Goal: Task Accomplishment & Management: Manage account settings

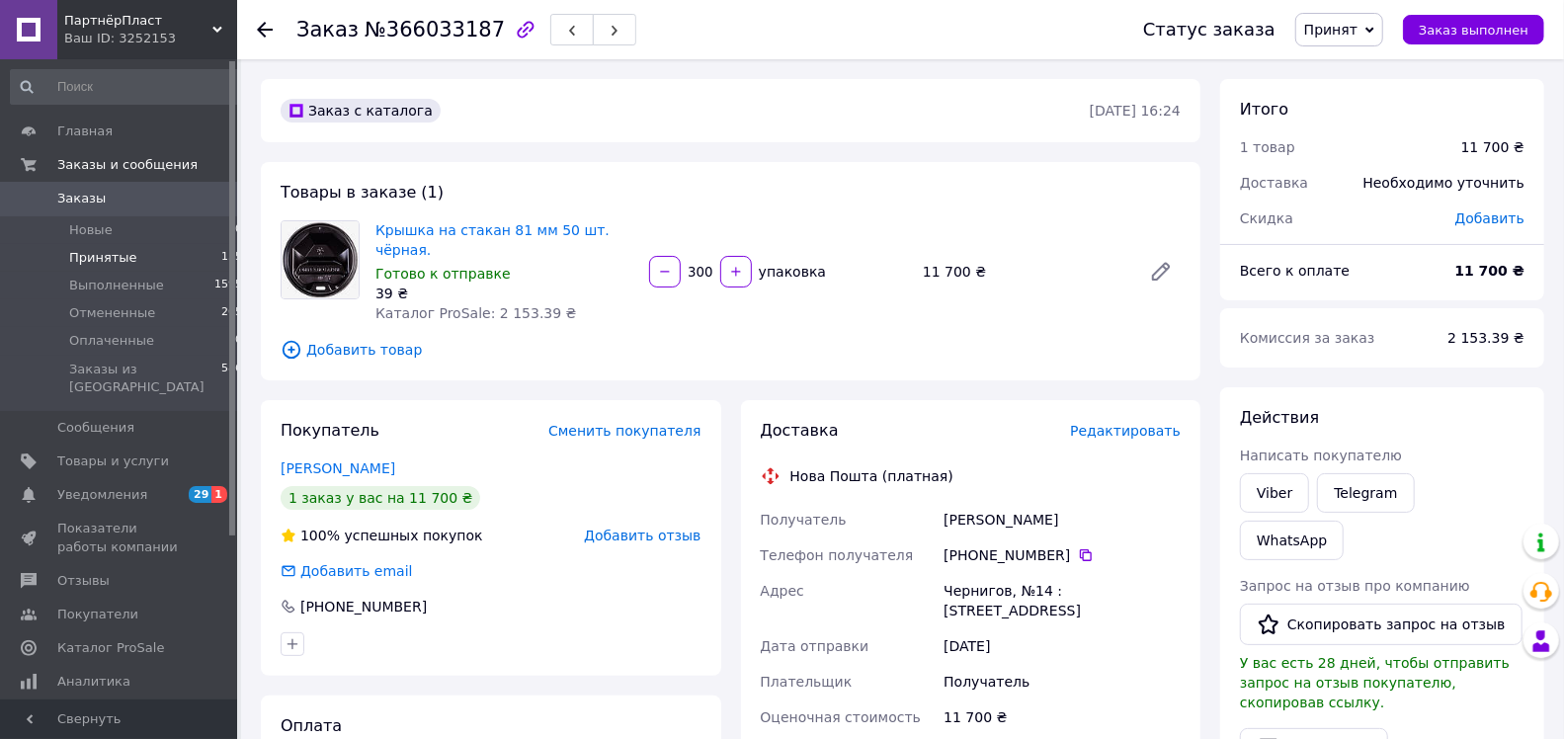
click at [93, 256] on span "Принятые" at bounding box center [103, 258] width 68 height 18
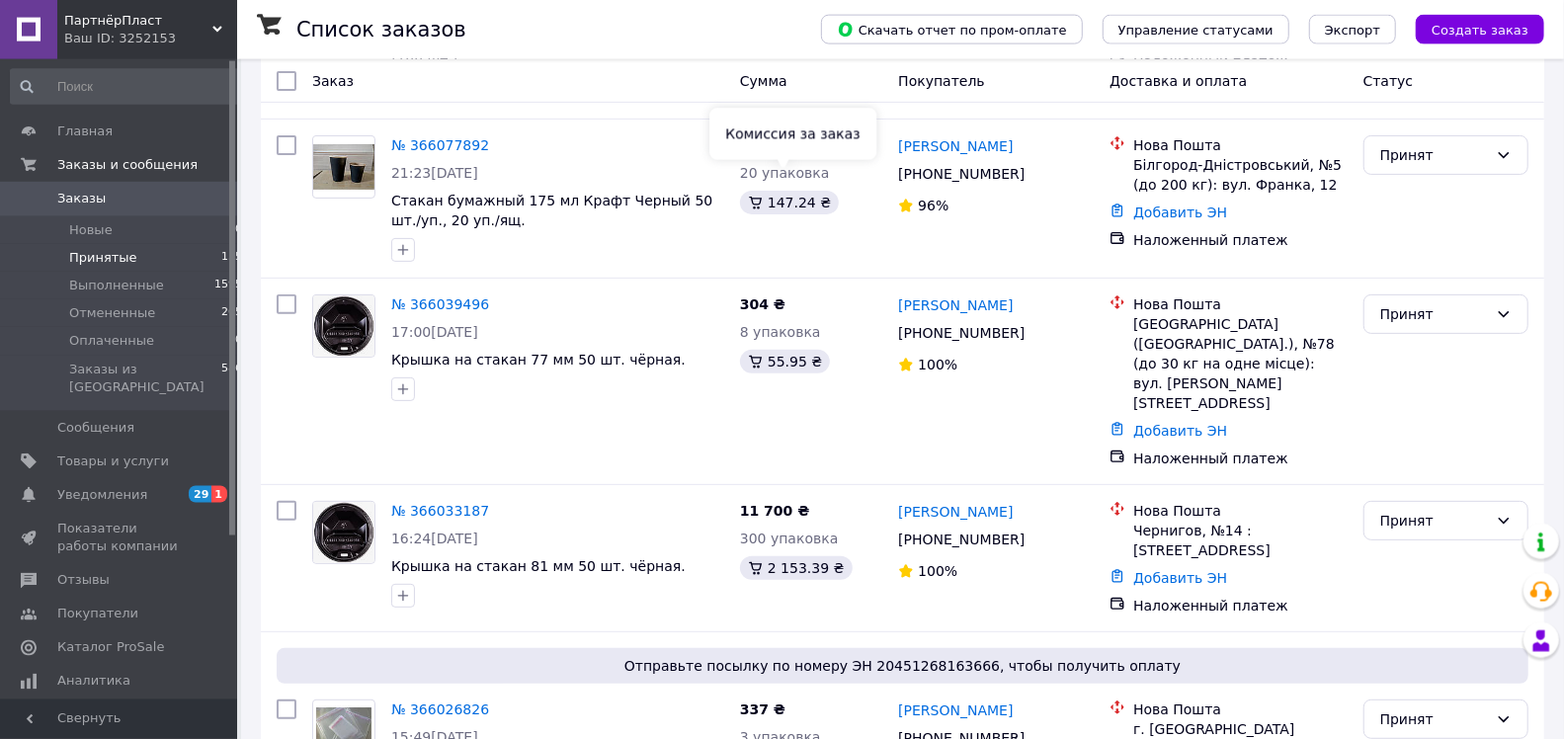
scroll to position [311, 0]
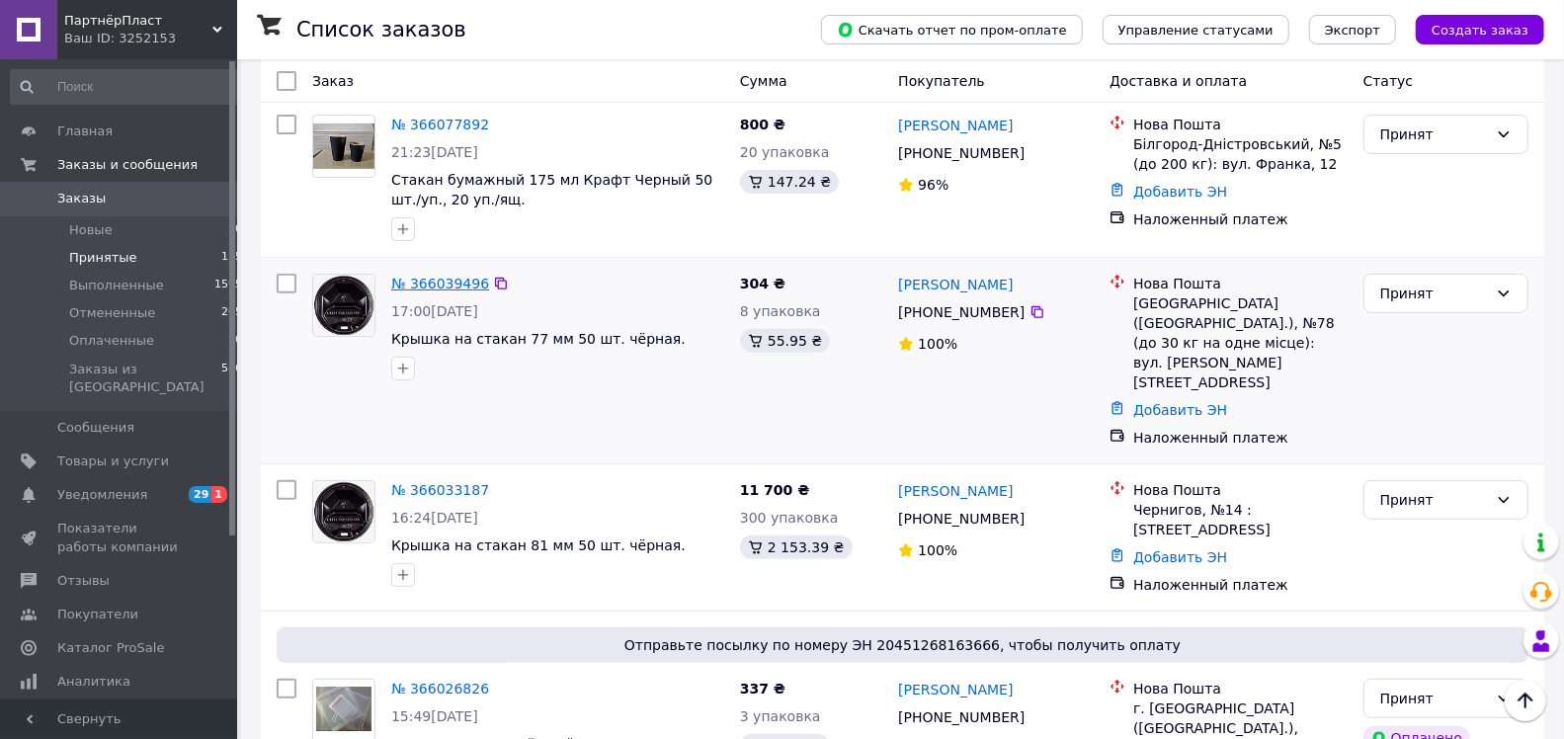
click at [435, 276] on link "№ 366039496" at bounding box center [440, 284] width 98 height 16
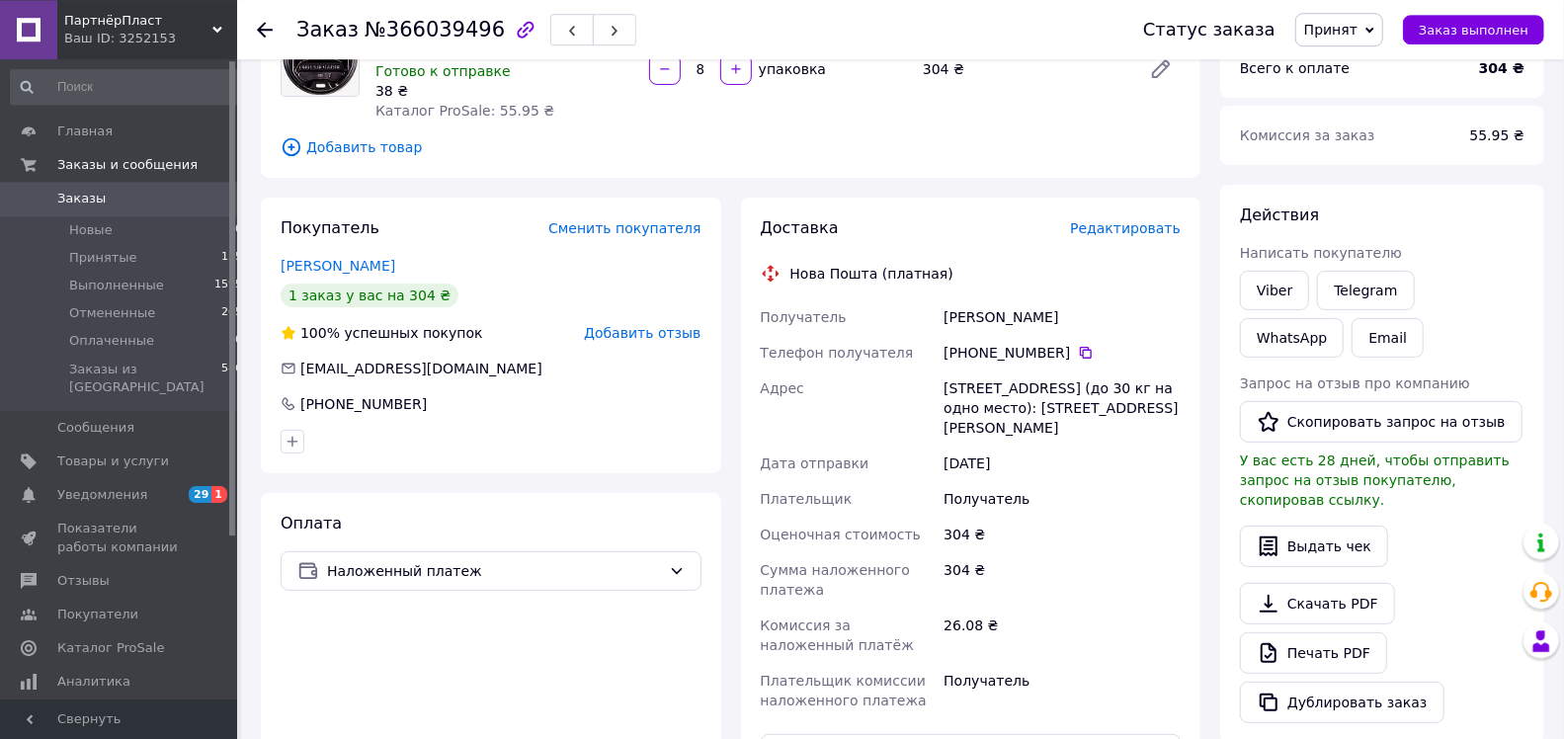
scroll to position [410, 0]
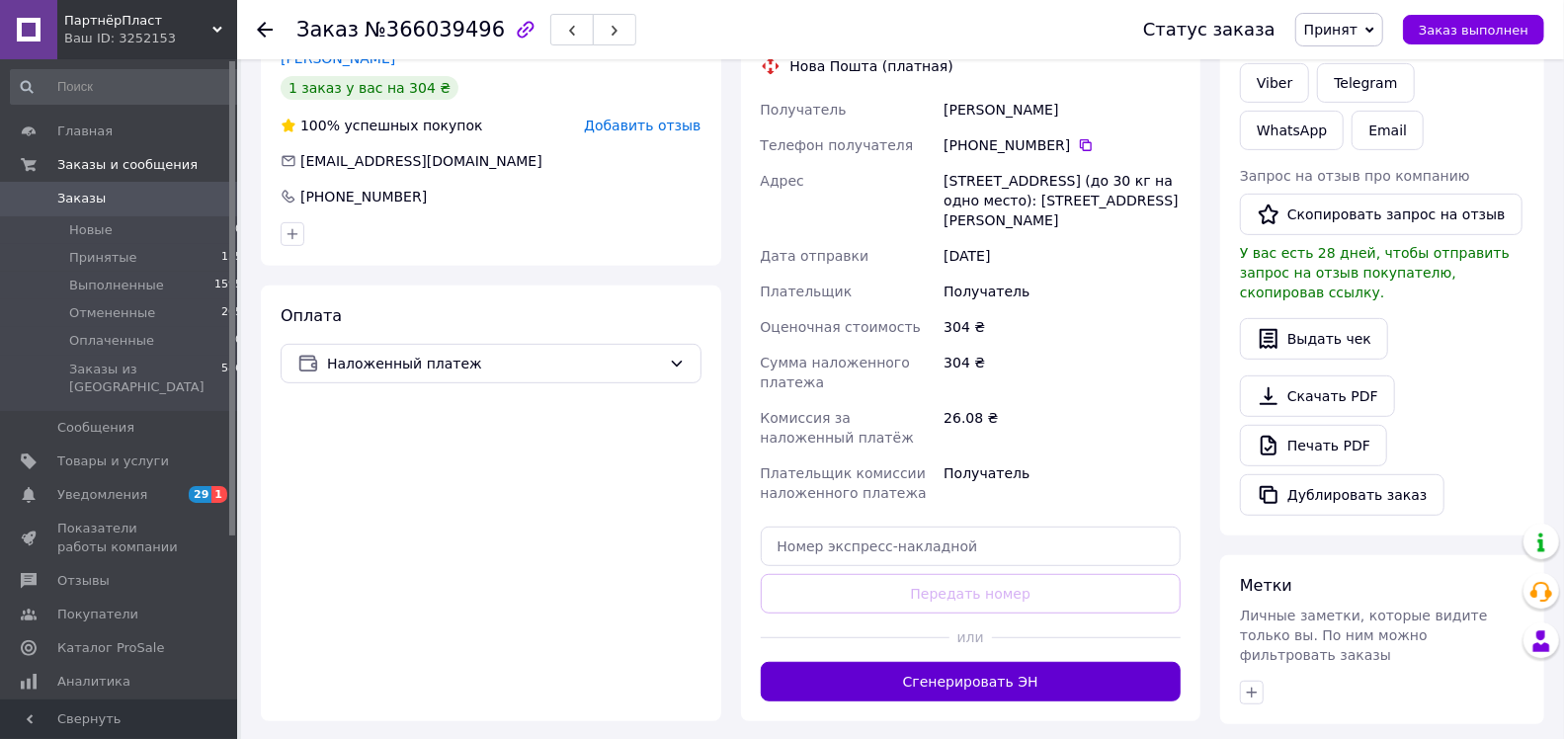
click at [842, 668] on button "Сгенерировать ЭН" at bounding box center [971, 682] width 421 height 40
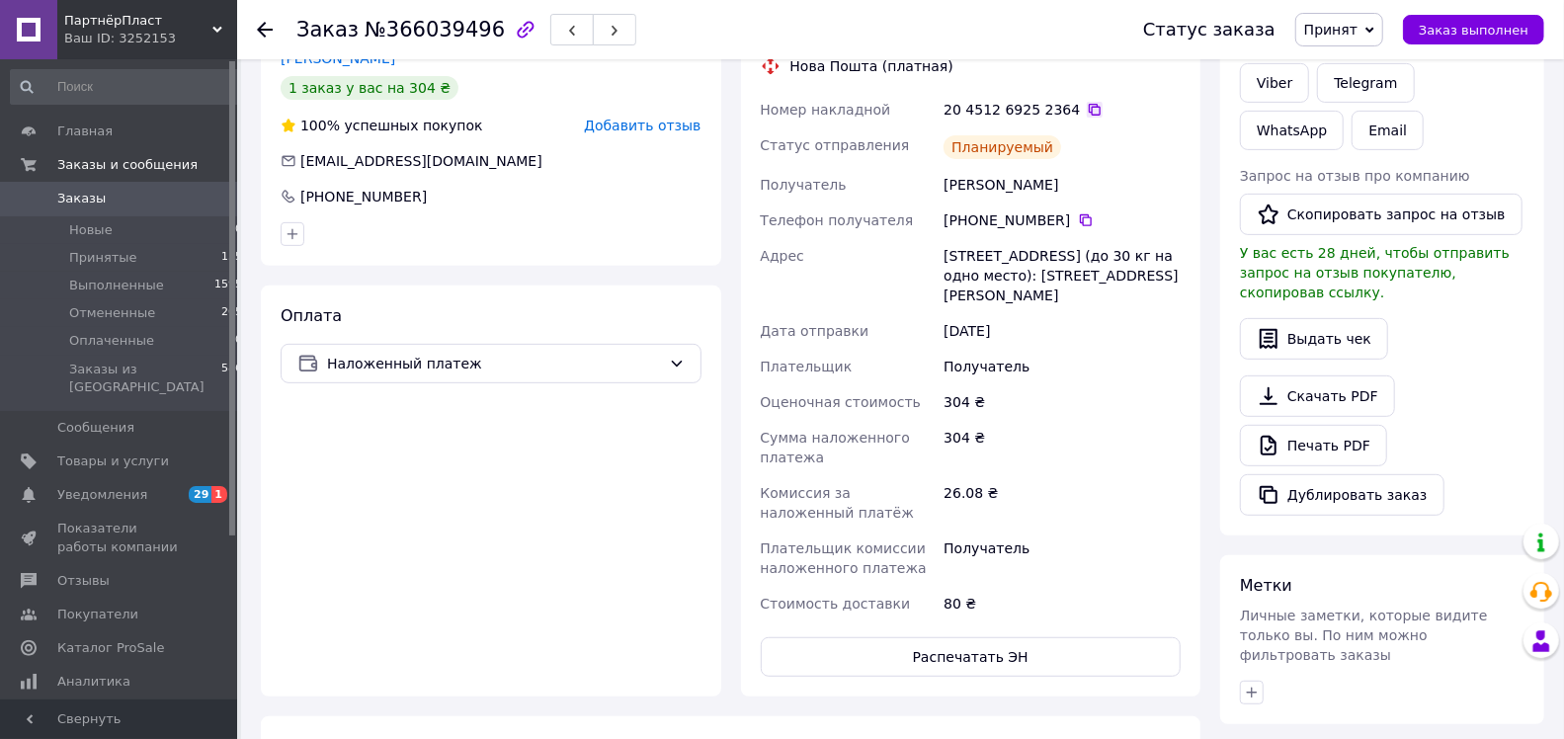
click at [1087, 102] on icon at bounding box center [1095, 110] width 16 height 16
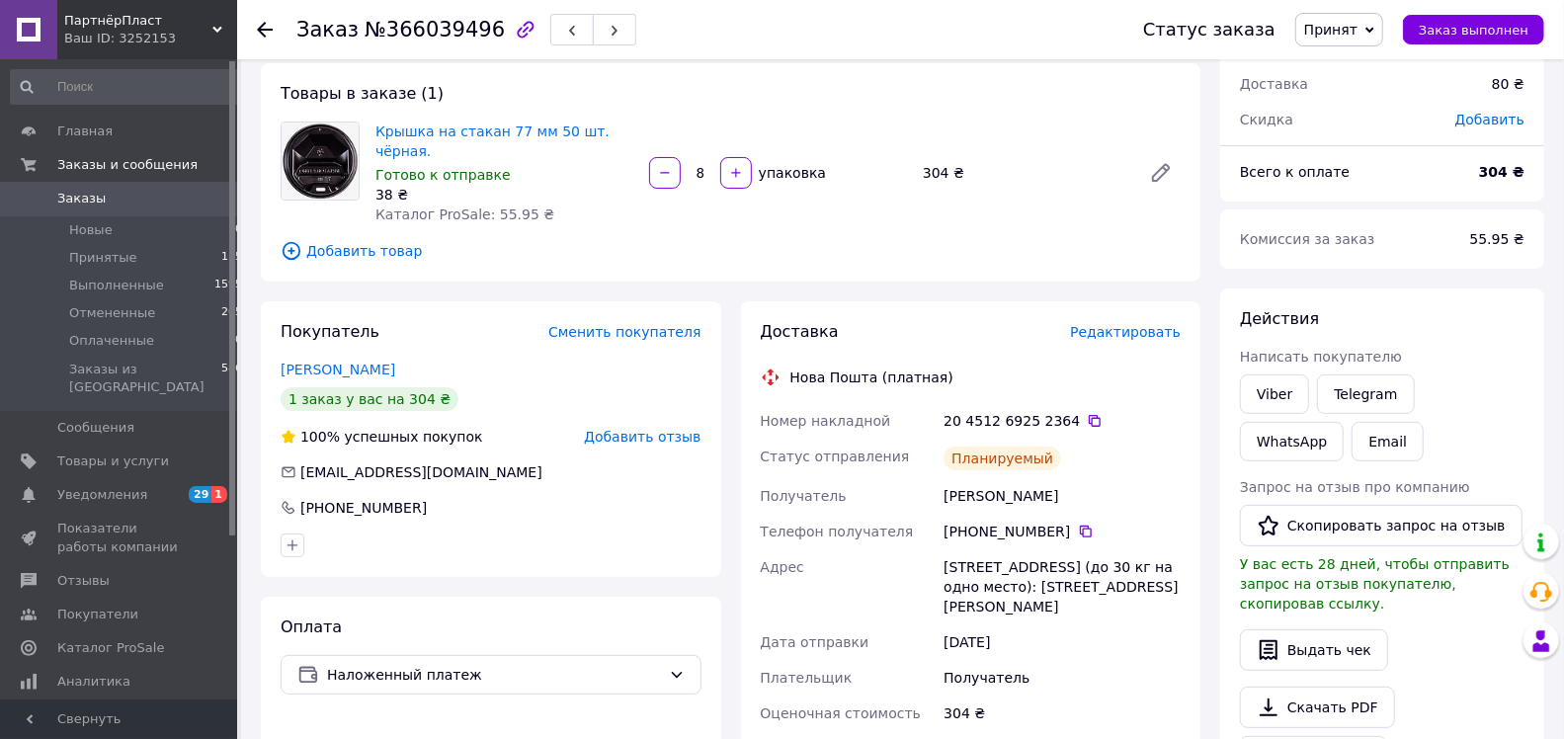
scroll to position [0, 0]
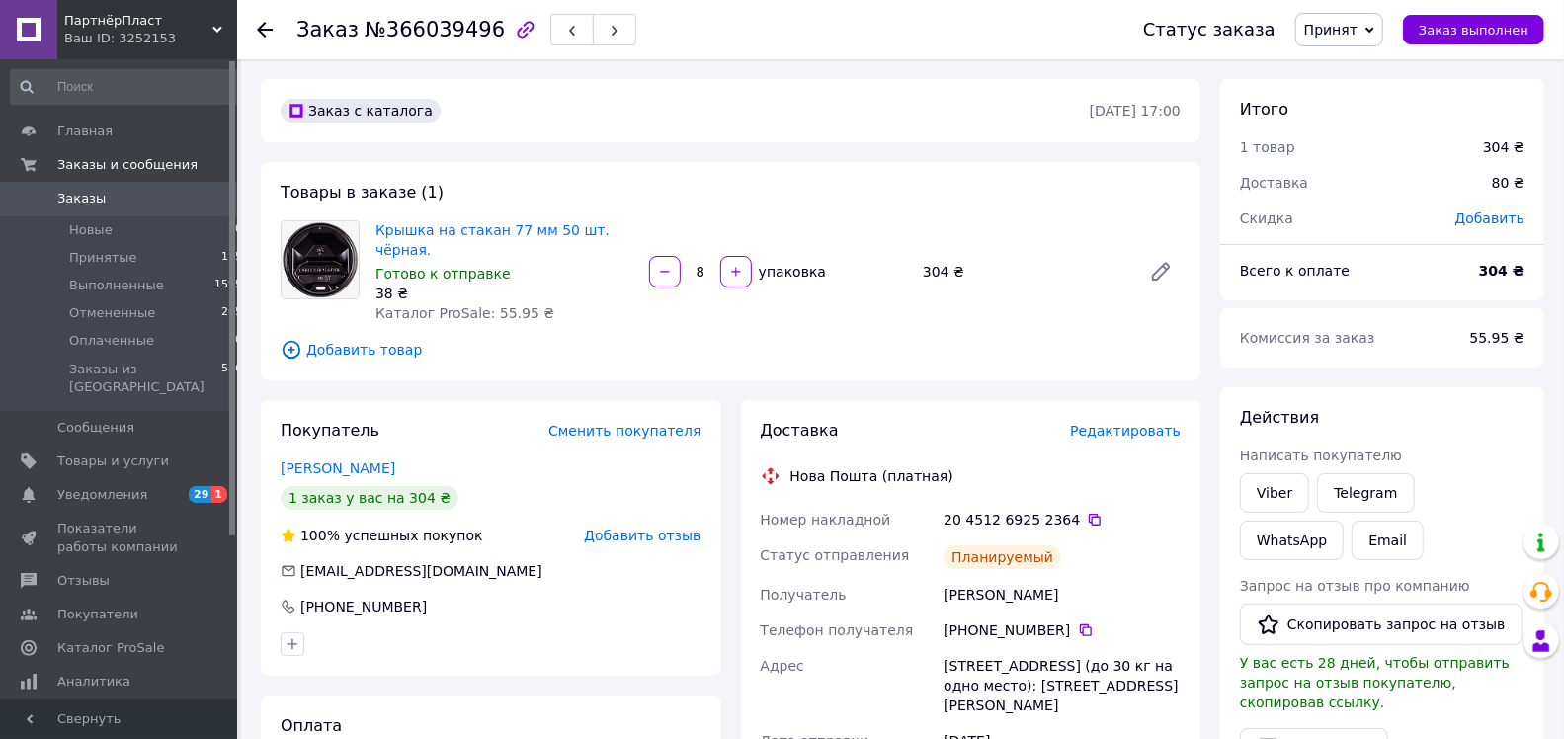
click at [262, 32] on icon at bounding box center [265, 30] width 16 height 16
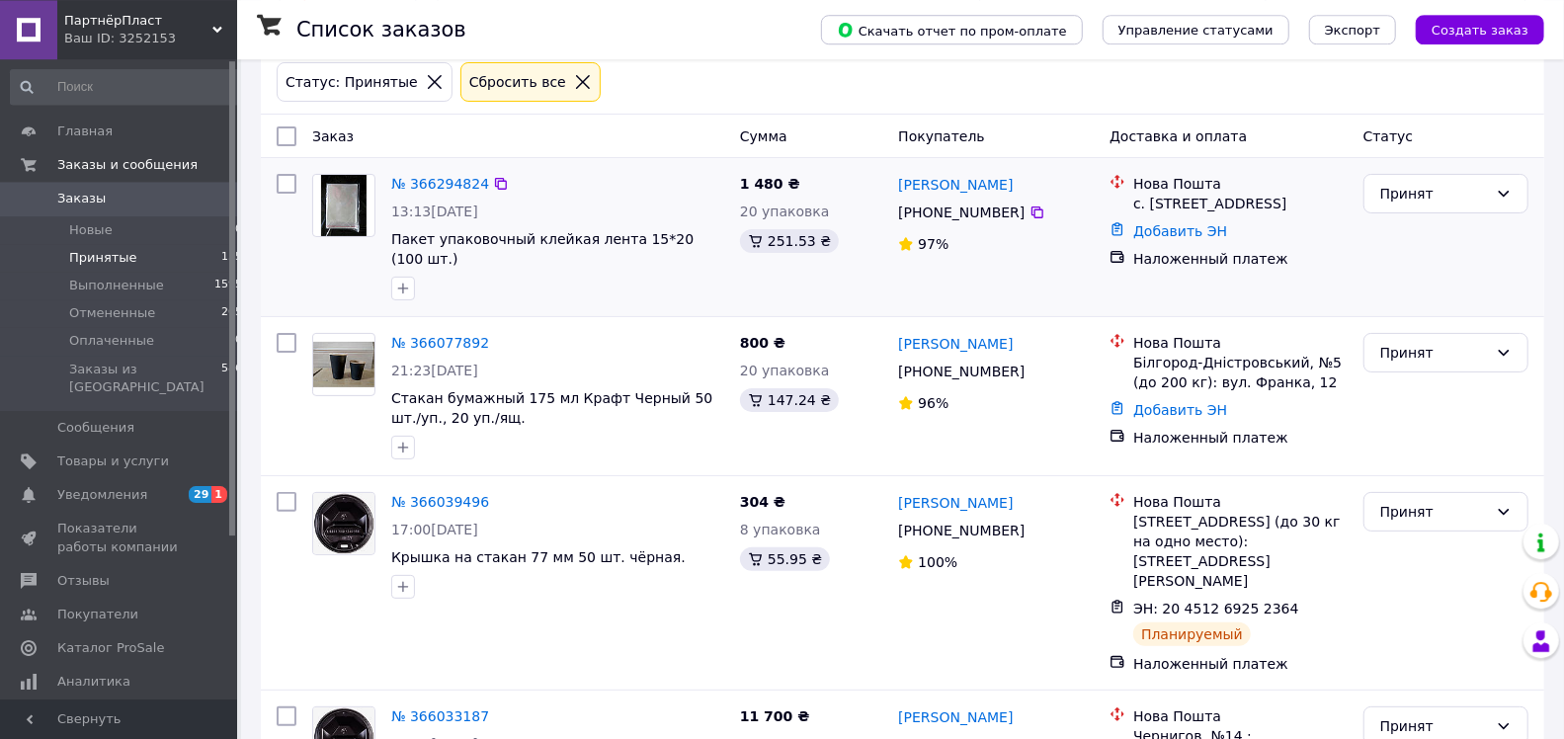
scroll to position [104, 0]
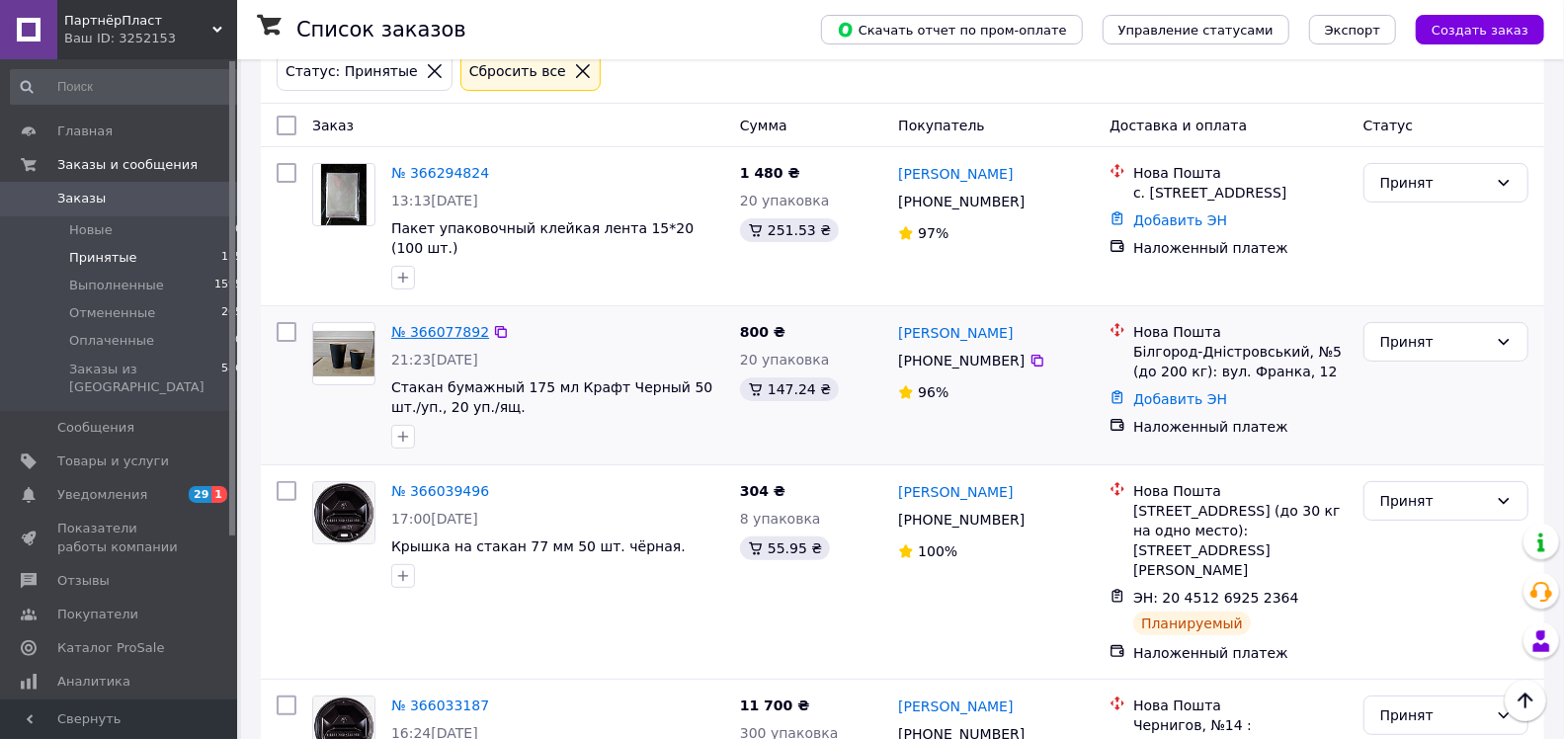
click at [442, 324] on link "№ 366077892" at bounding box center [440, 332] width 98 height 16
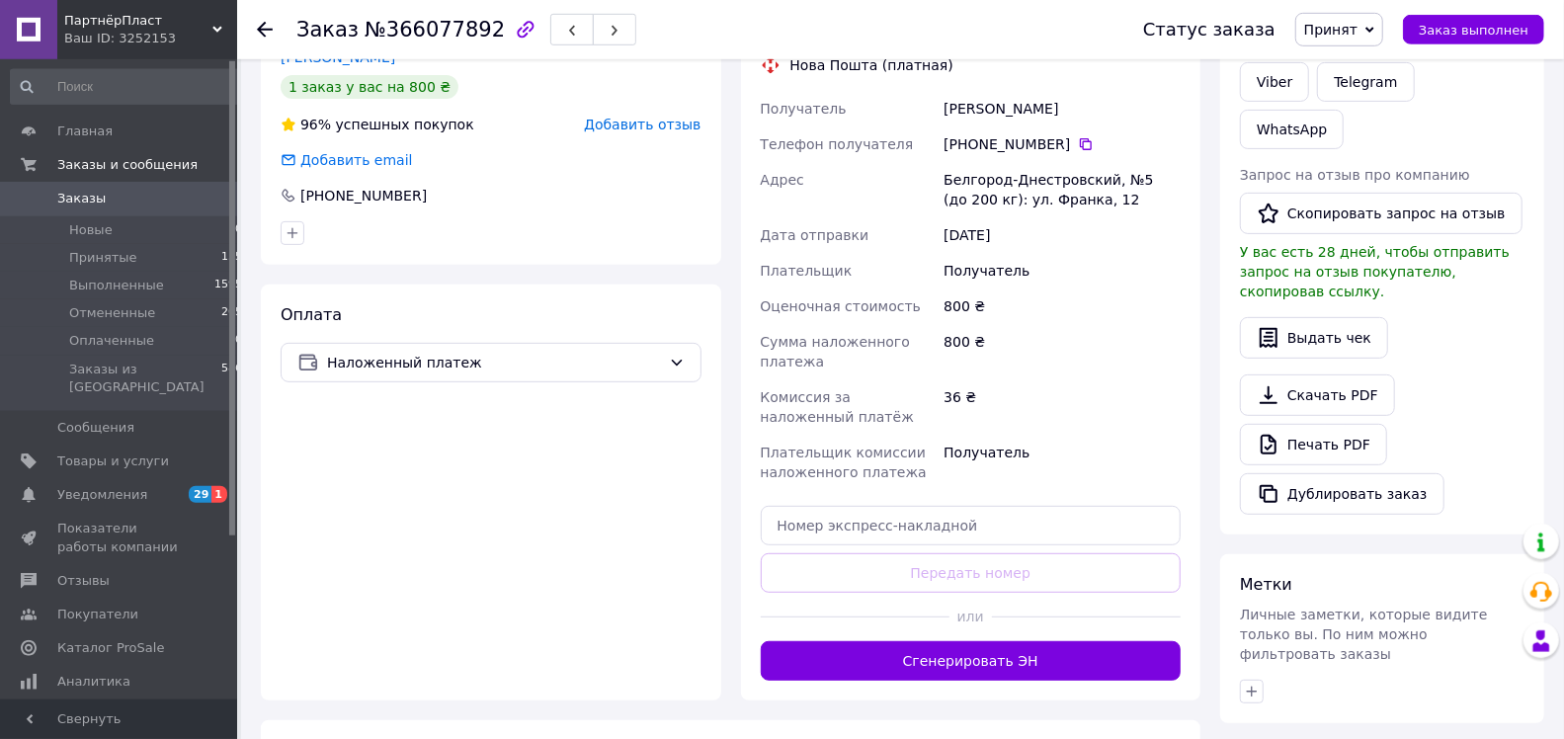
scroll to position [519, 0]
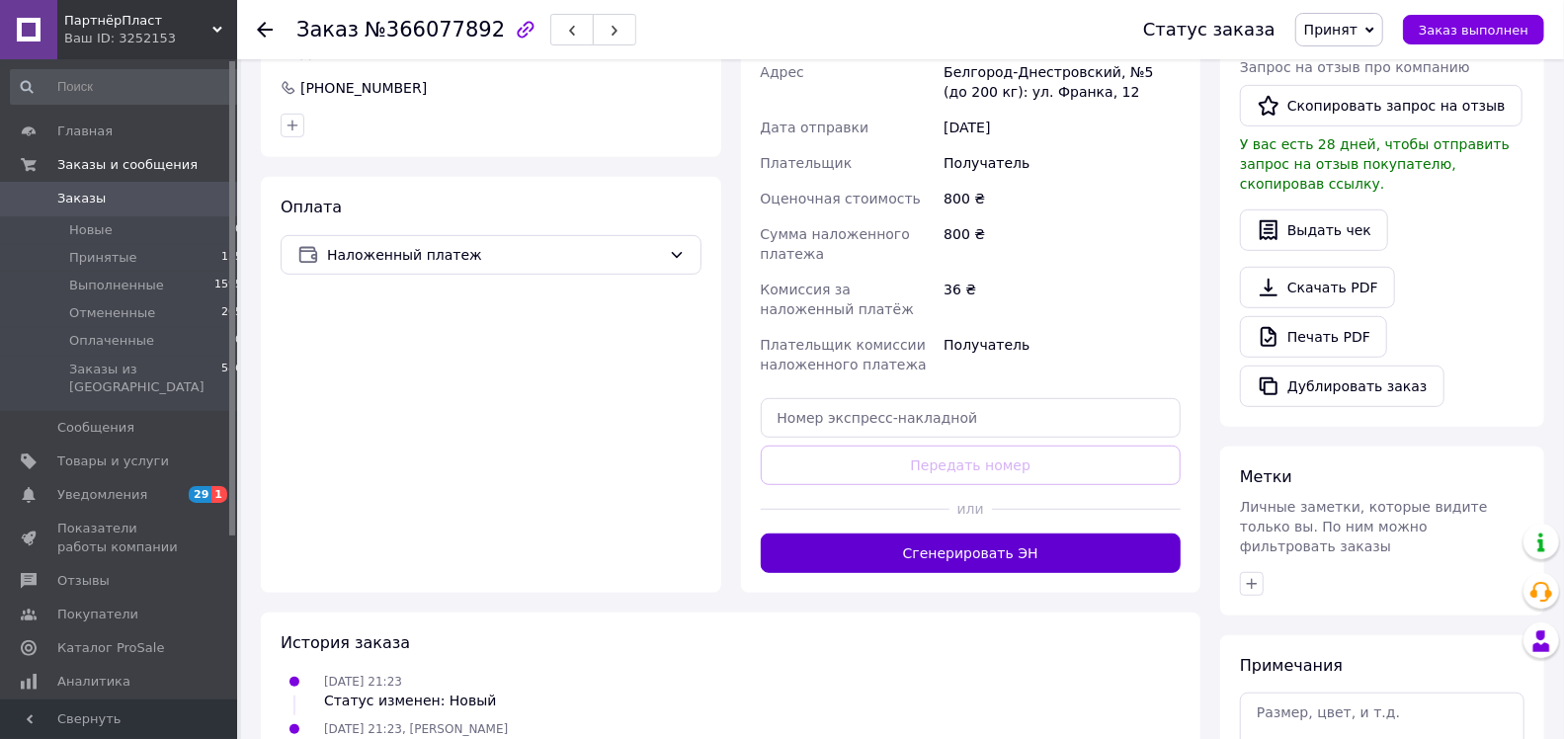
click at [878, 558] on button "Сгенерировать ЭН" at bounding box center [971, 553] width 421 height 40
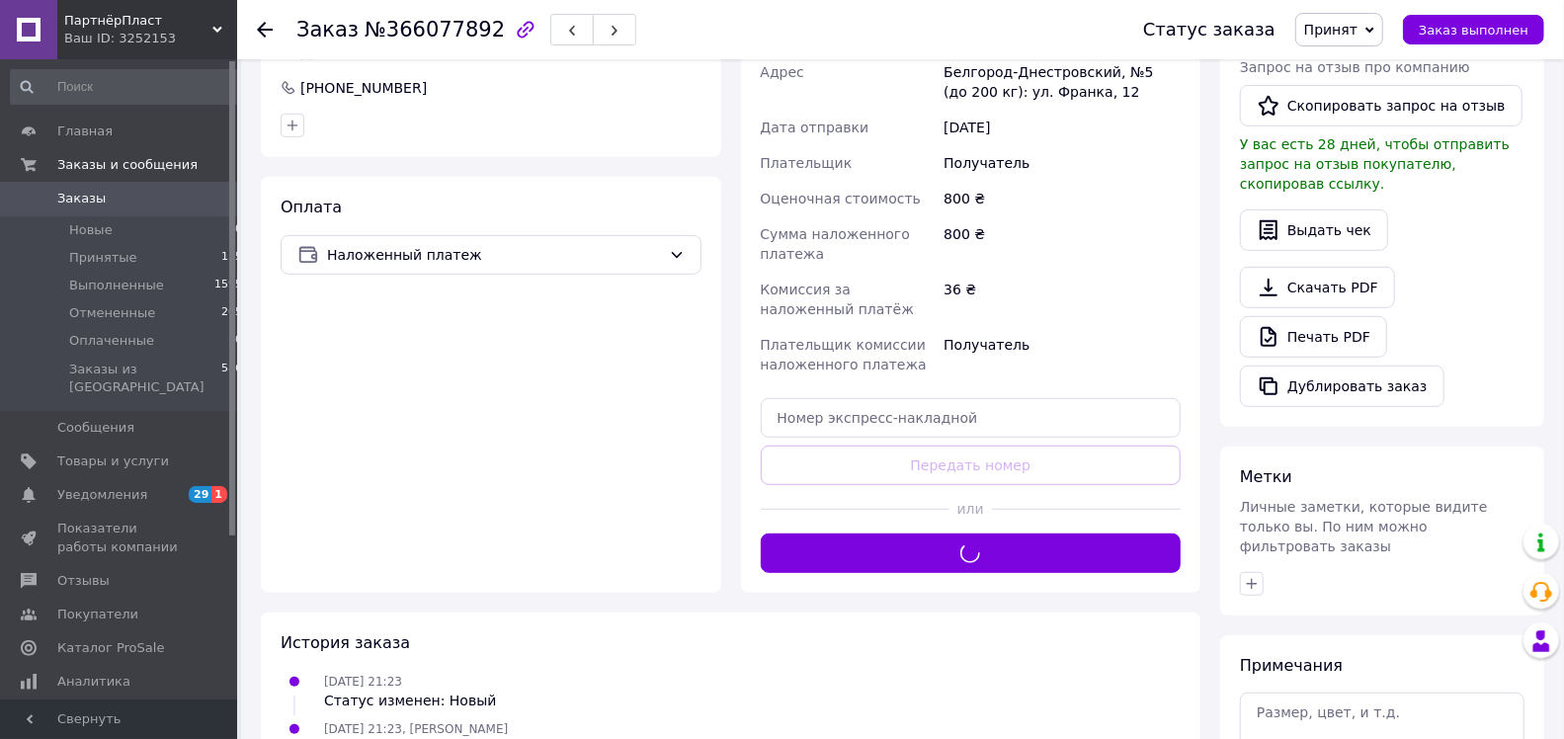
scroll to position [104, 0]
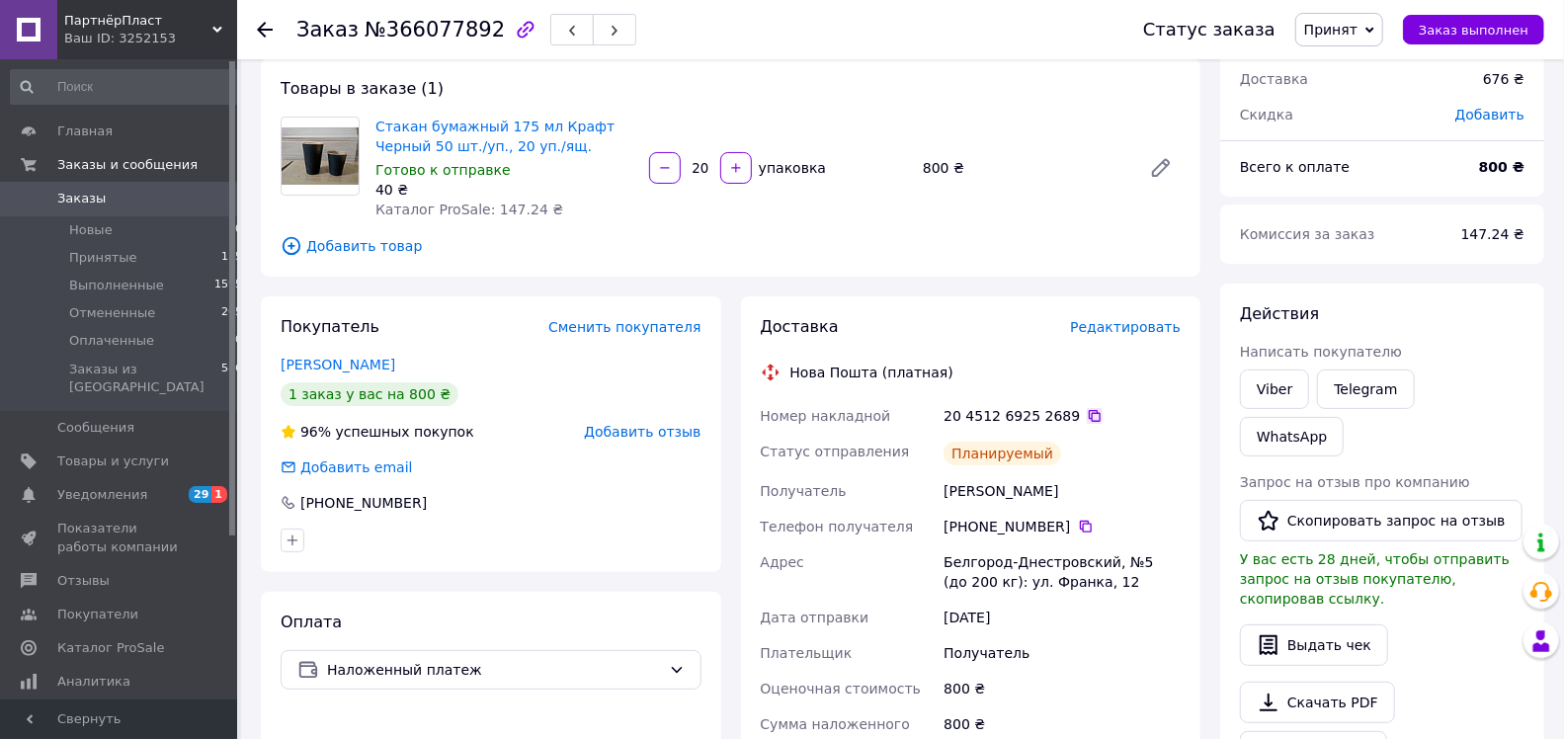
click at [1087, 419] on icon at bounding box center [1095, 416] width 16 height 16
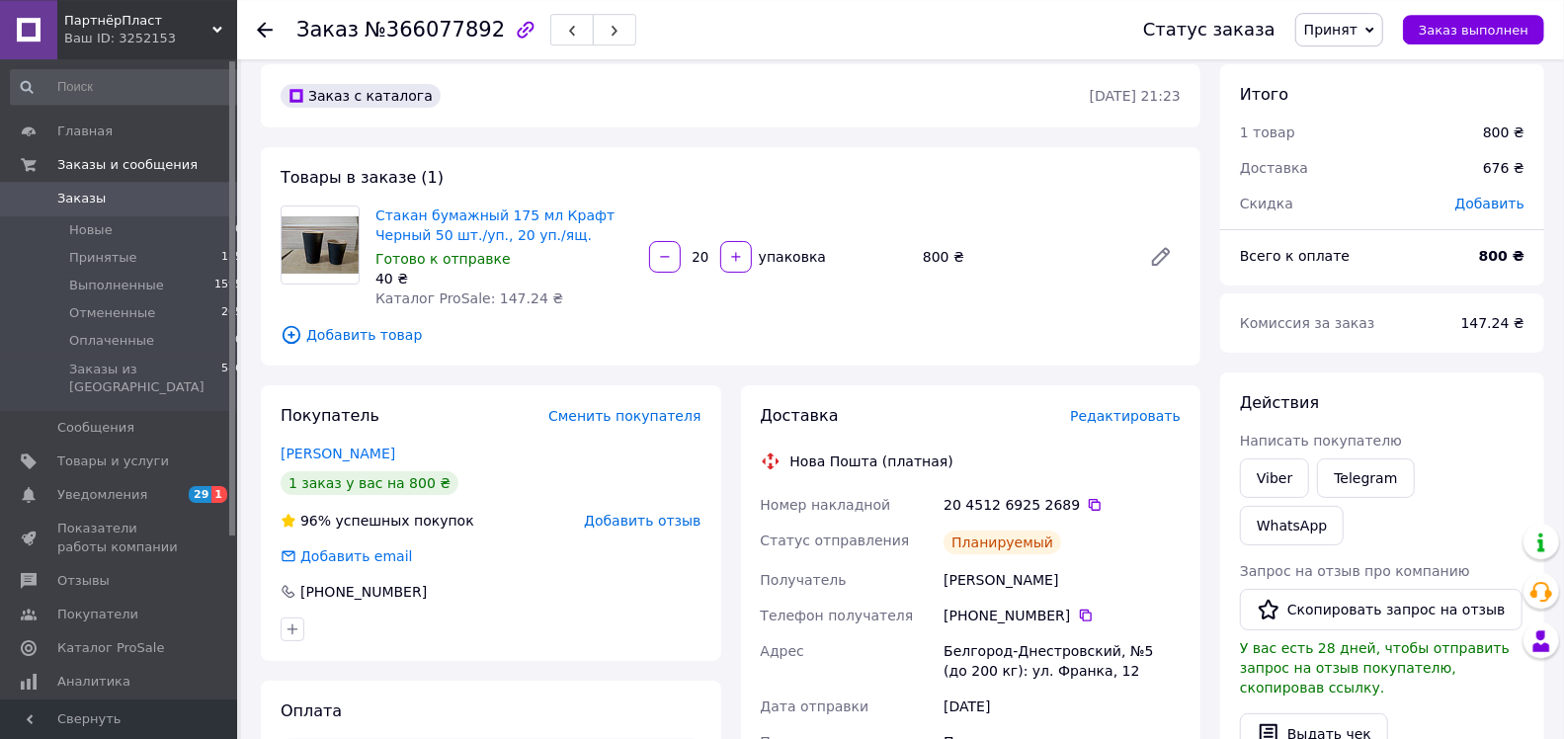
scroll to position [0, 0]
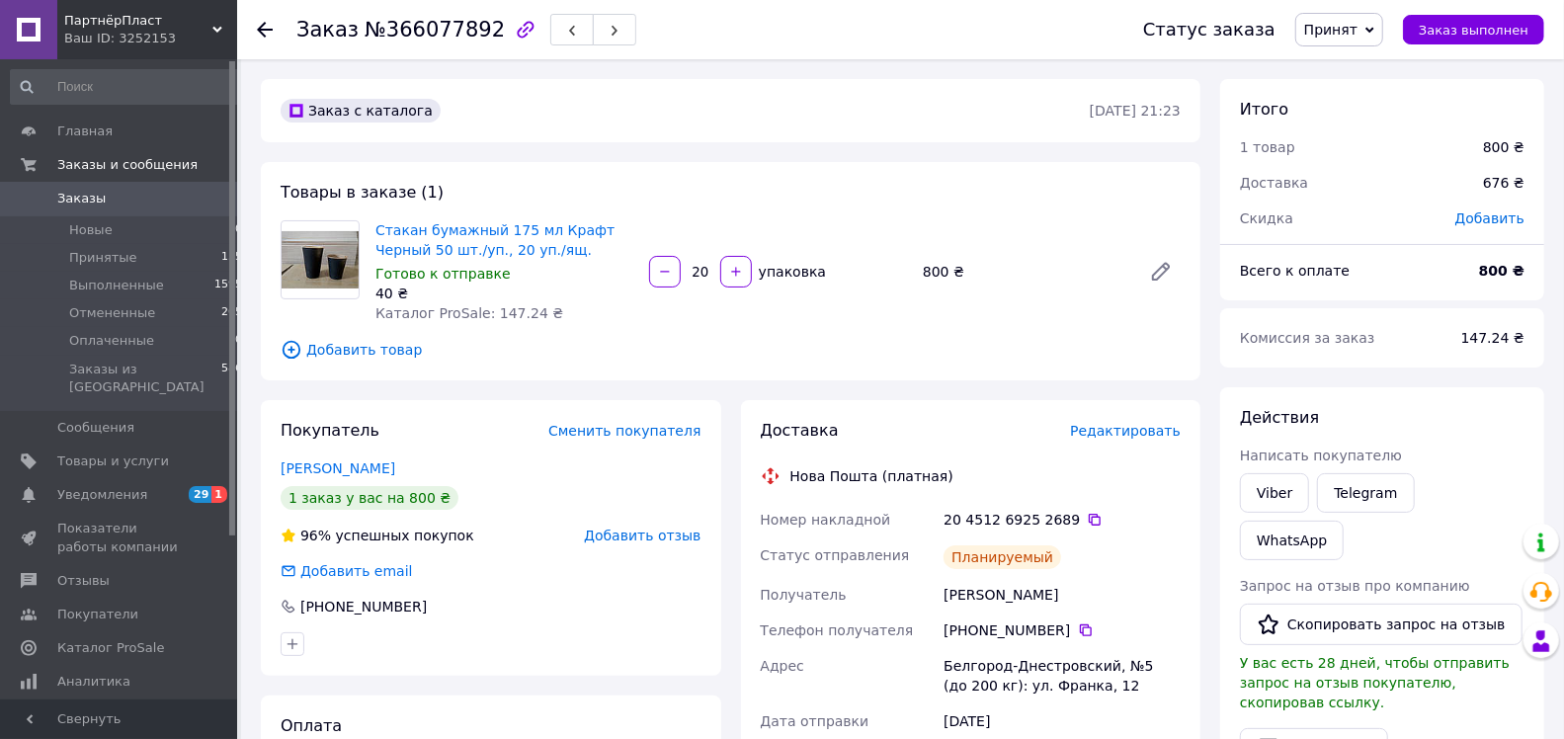
click at [274, 27] on div at bounding box center [277, 29] width 40 height 59
click at [256, 31] on div "Заказ №366077892 Статус заказа Принят Выполнен Отменен Оплаченный Заказ выполнен" at bounding box center [900, 29] width 1327 height 59
click at [269, 30] on use at bounding box center [265, 30] width 16 height 16
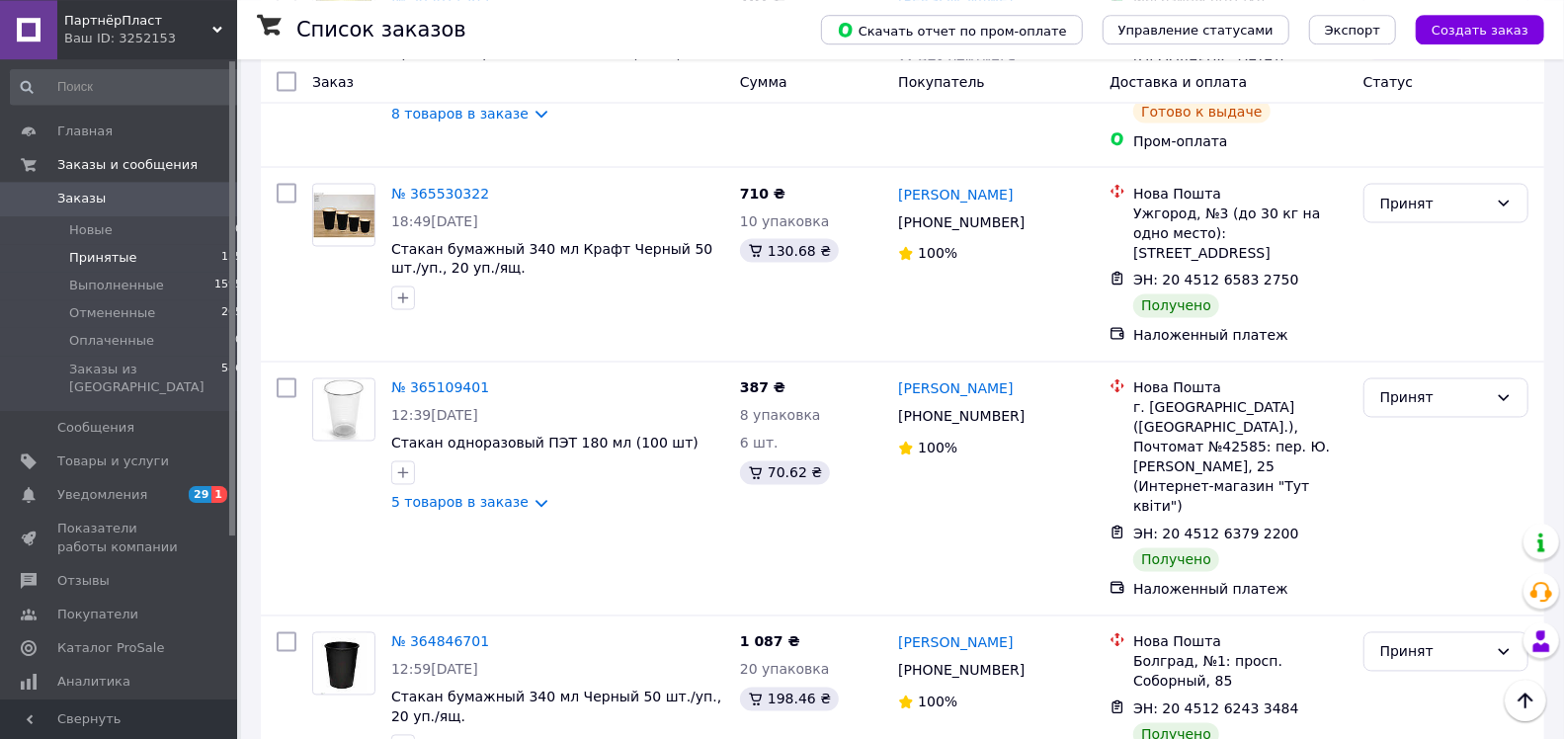
scroll to position [2178, 0]
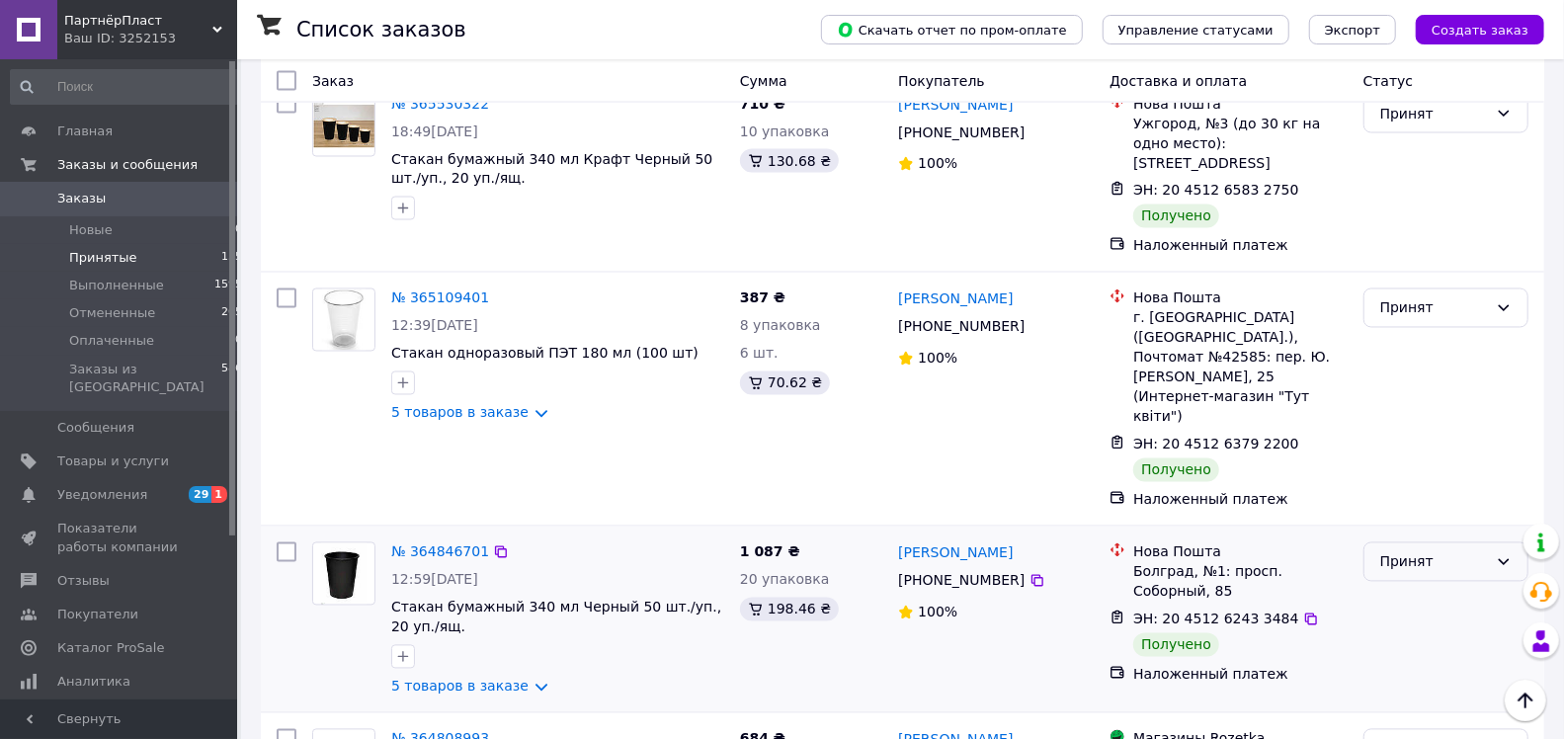
click at [1453, 551] on div "Принят" at bounding box center [1434, 562] width 108 height 22
click at [1426, 328] on li "Выполнен" at bounding box center [1445, 338] width 163 height 36
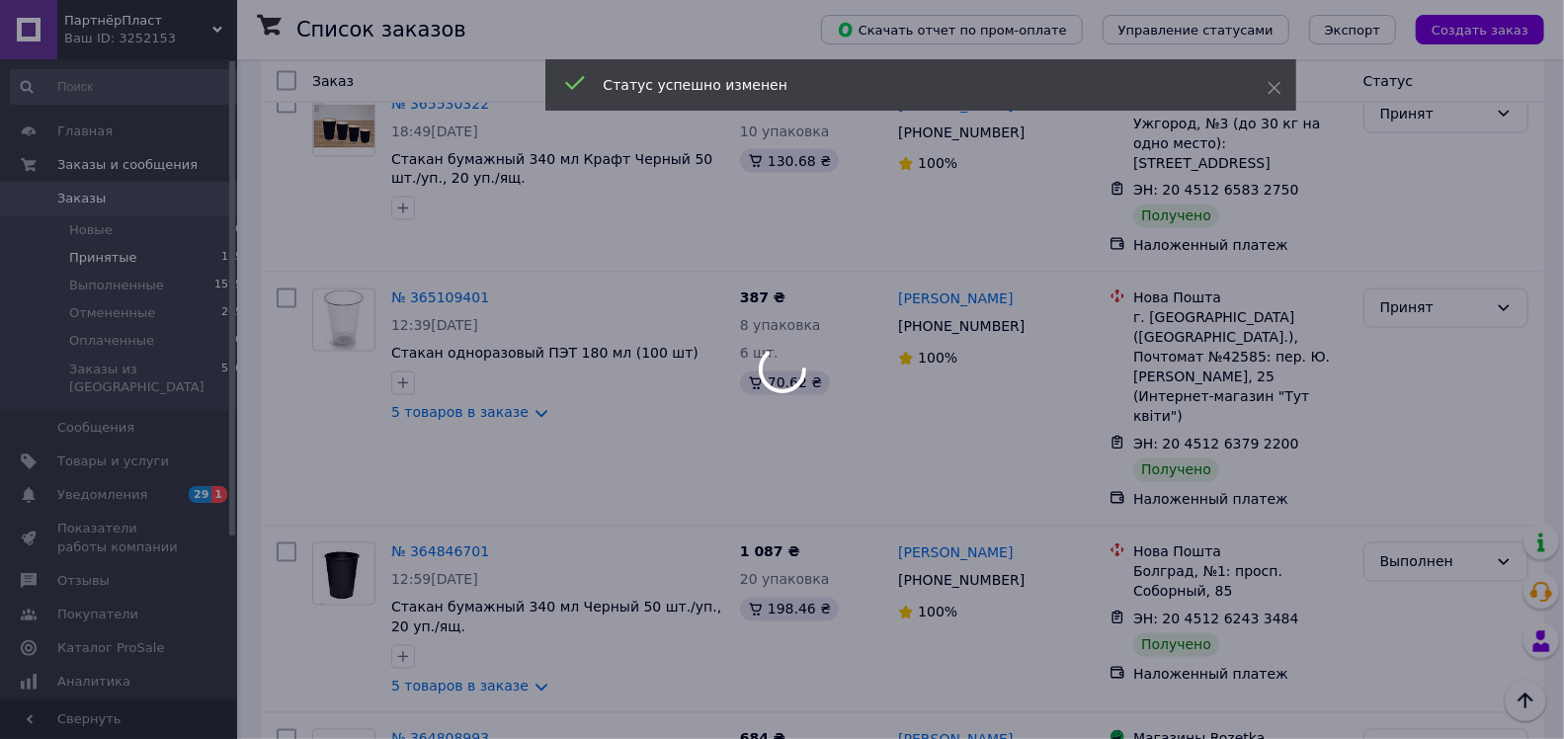
scroll to position [2075, 0]
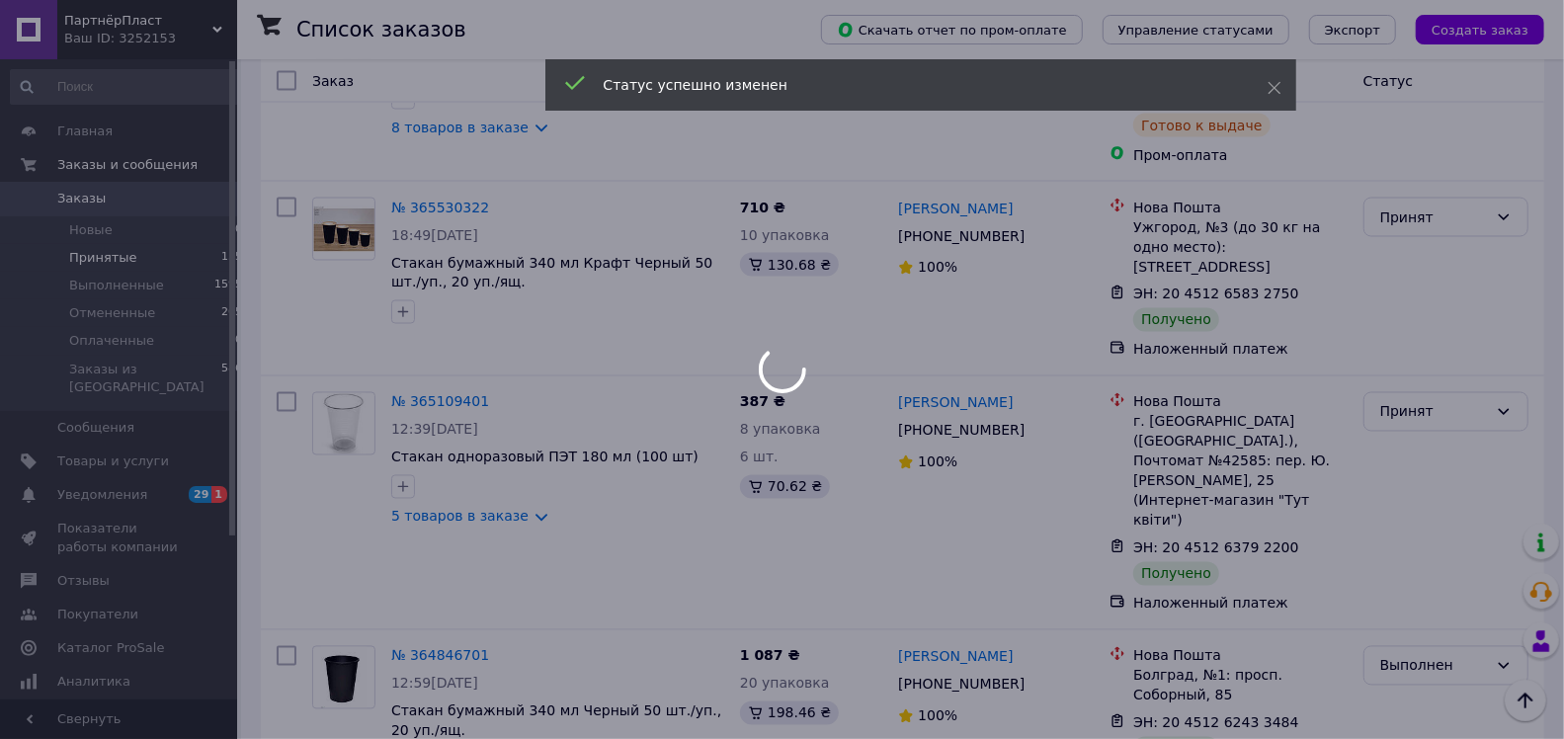
click at [1396, 190] on body "ПартнёрПласт Ваш ID: 3252153 Сайт ПартнёрПласт Кабинет покупателя Проверить сос…" at bounding box center [782, 107] width 1564 height 4365
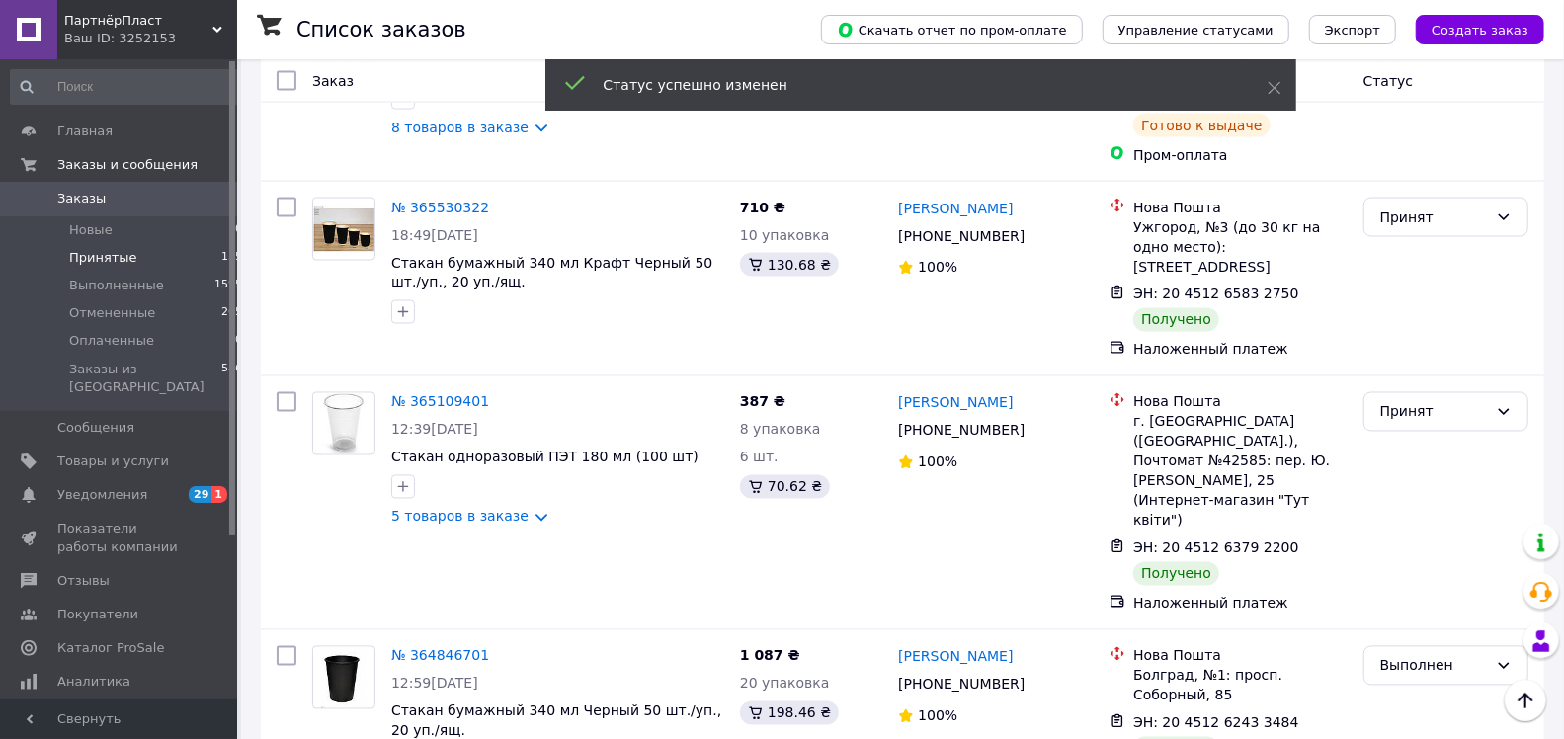
click at [1396, 401] on div "Принят" at bounding box center [1434, 412] width 108 height 22
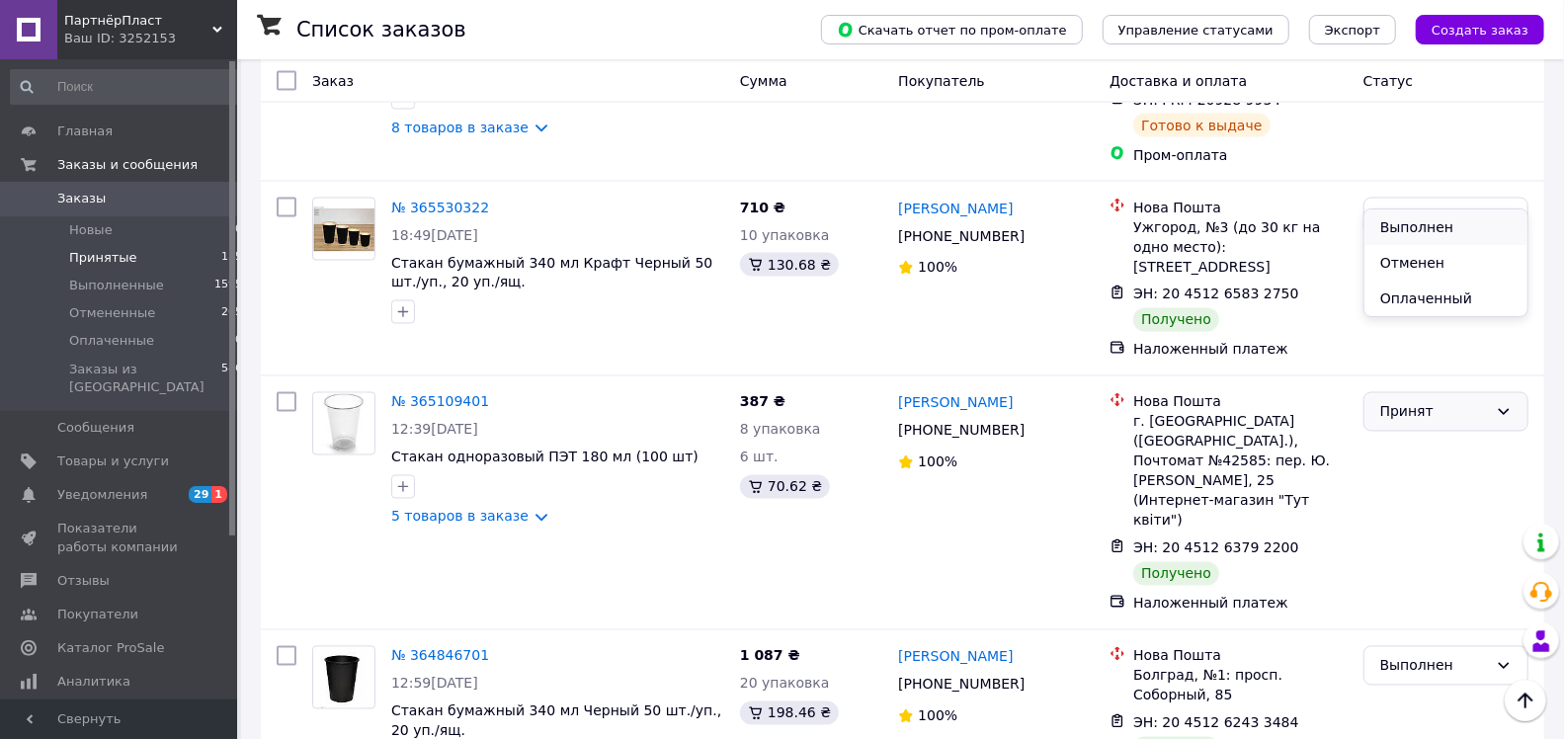
click at [1389, 224] on li "Выполнен" at bounding box center [1445, 227] width 163 height 36
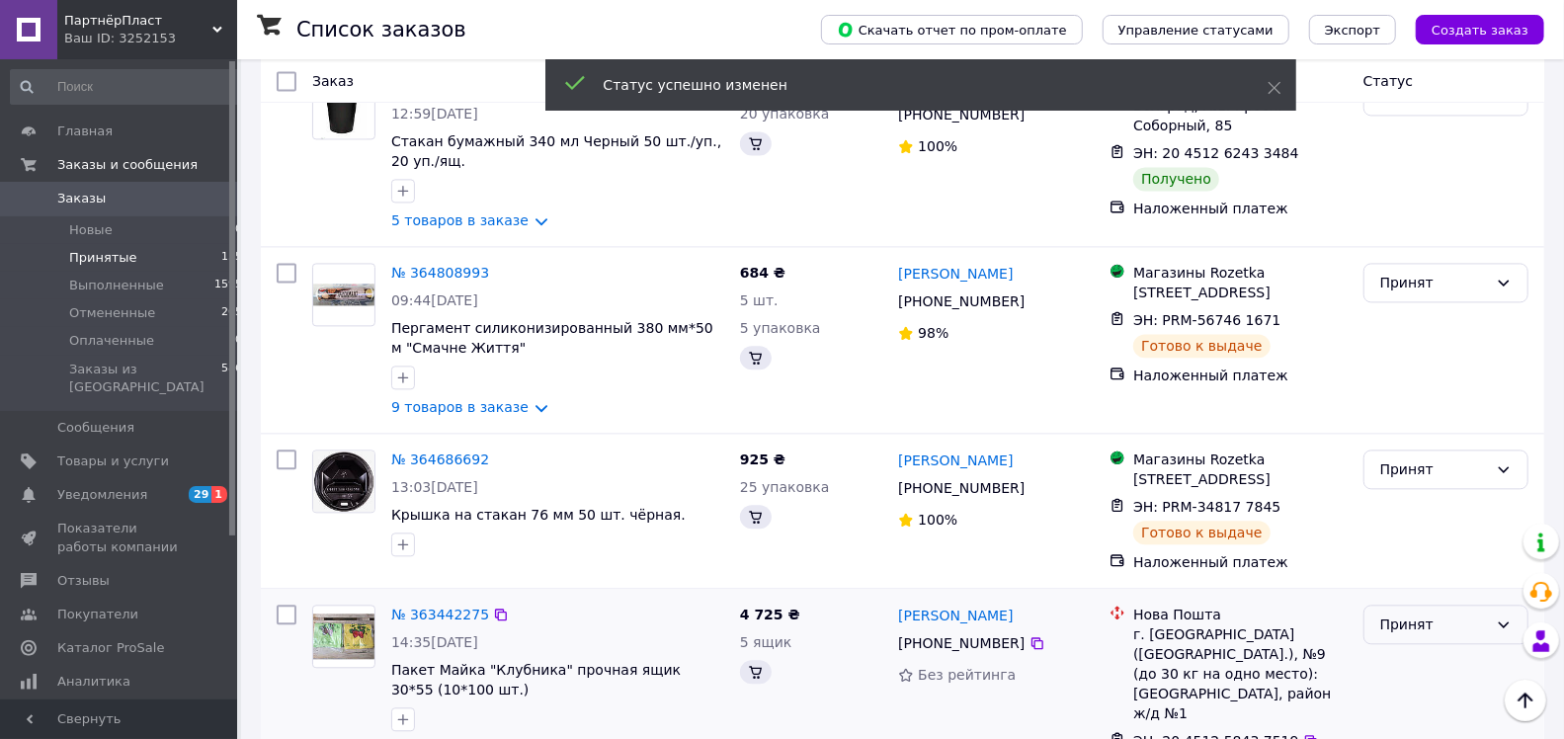
scroll to position [2593, 0]
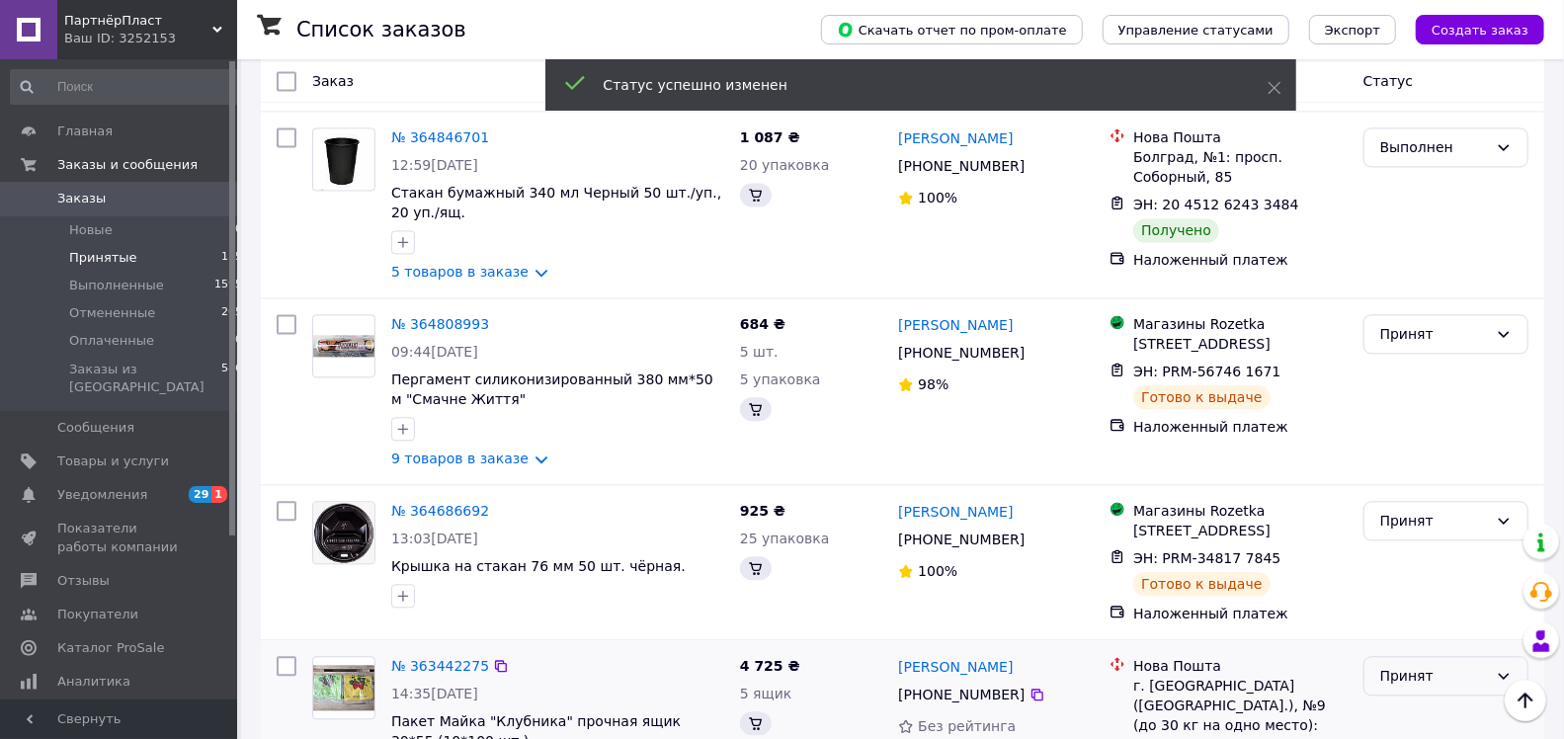
click at [1426, 665] on div "Принят" at bounding box center [1434, 676] width 108 height 22
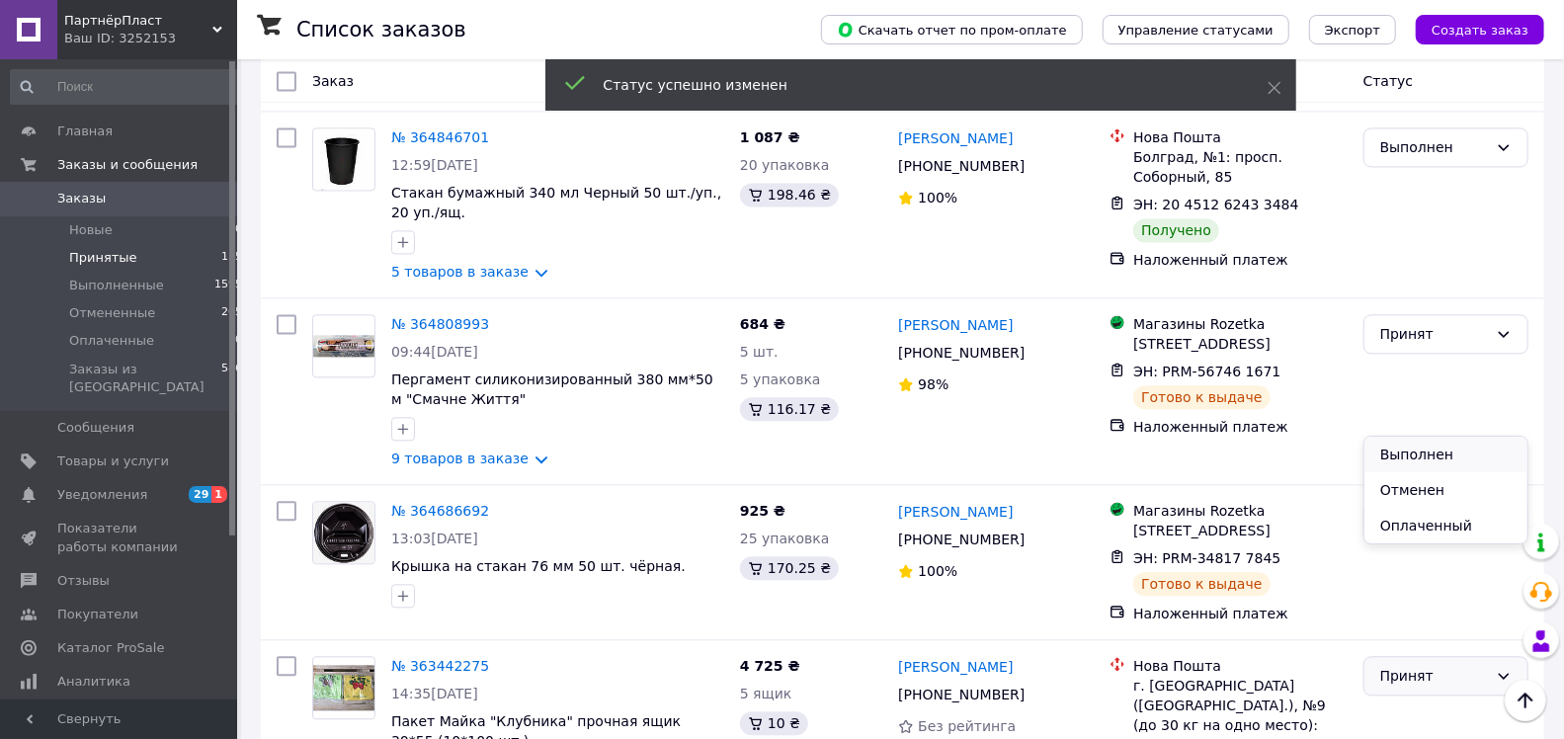
click at [1418, 446] on li "Выполнен" at bounding box center [1445, 455] width 163 height 36
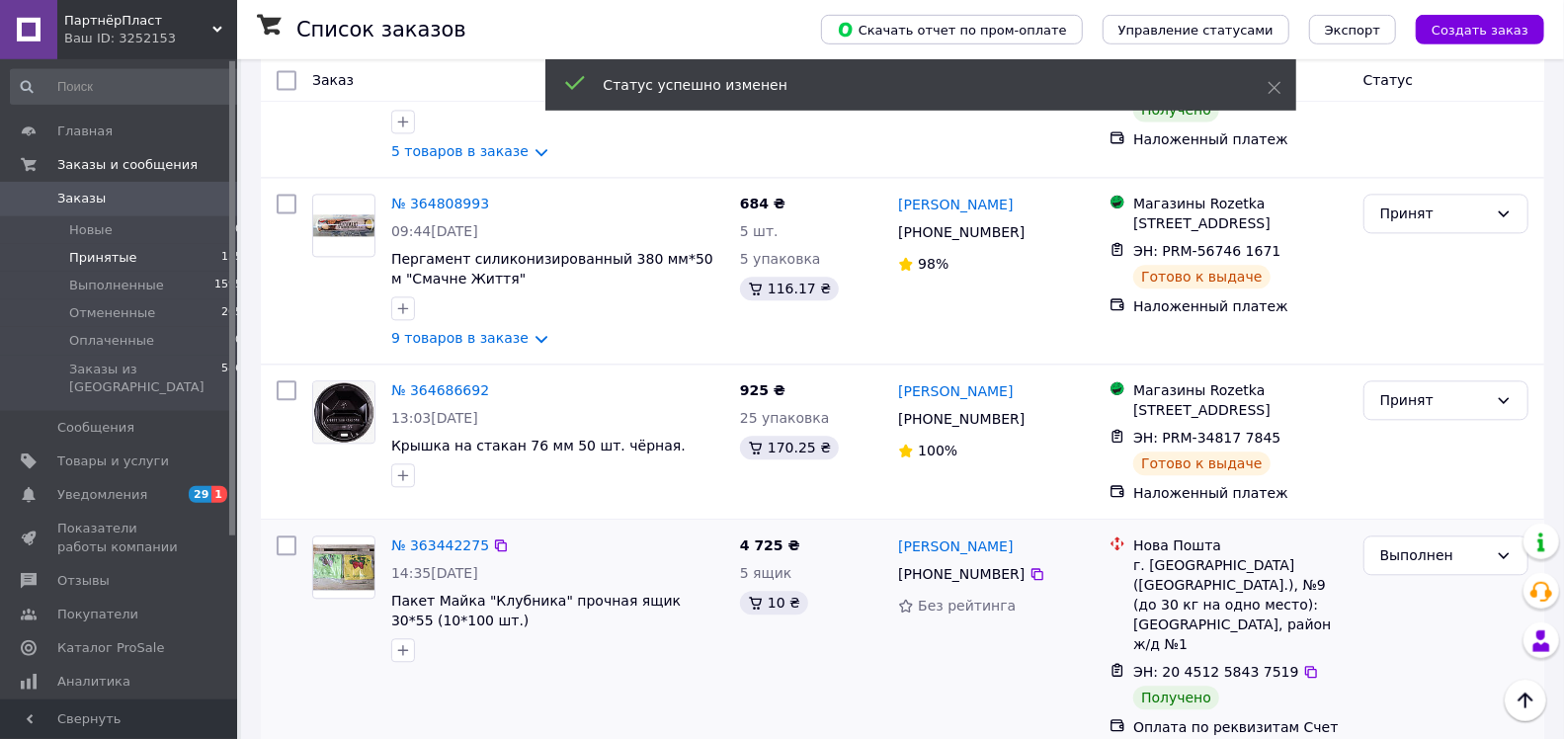
scroll to position [2801, 0]
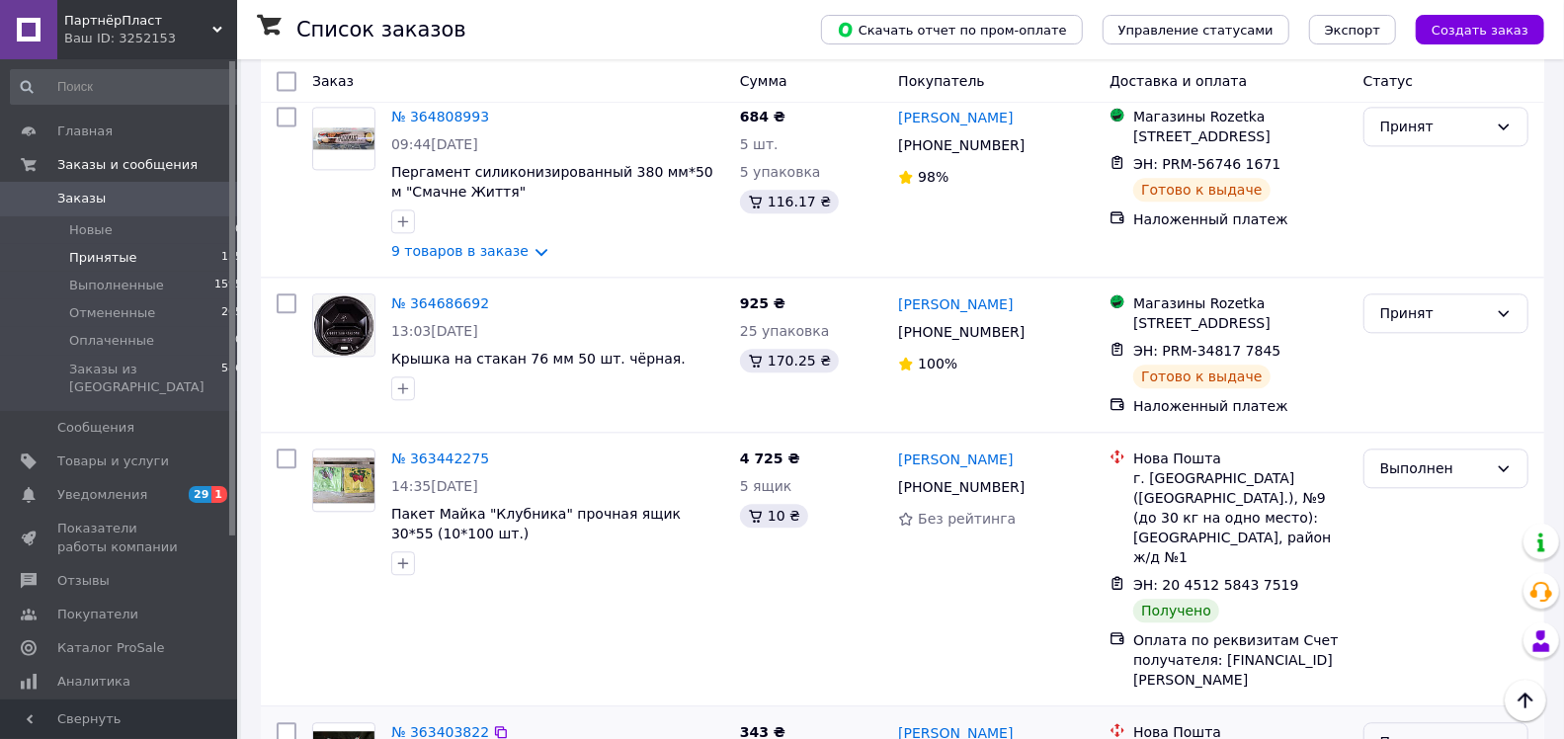
click at [1427, 722] on div "Принят" at bounding box center [1445, 742] width 165 height 40
click at [1416, 494] on li "Выполнен" at bounding box center [1445, 501] width 163 height 36
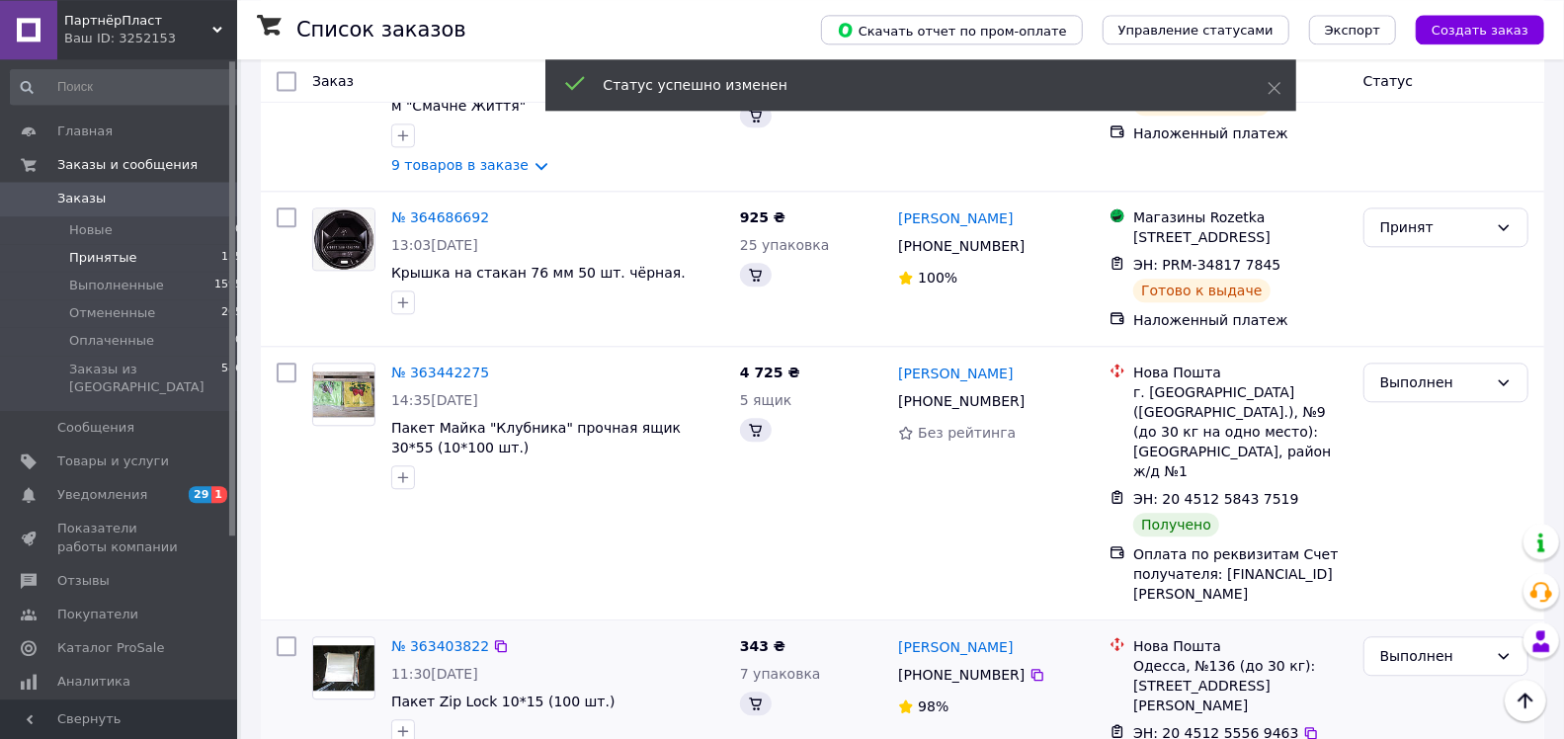
scroll to position [3008, 0]
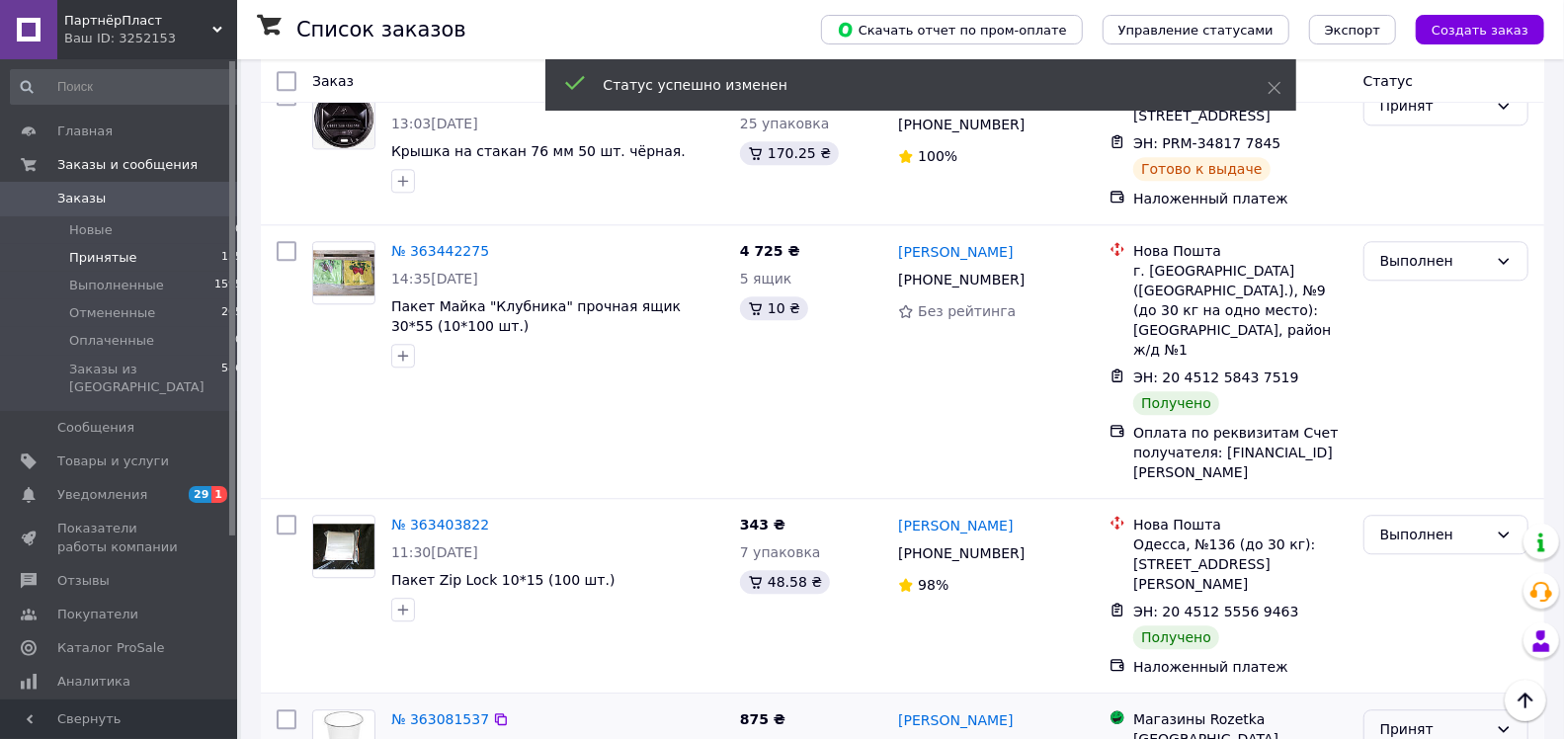
click at [1457, 718] on div "Принят" at bounding box center [1434, 729] width 108 height 22
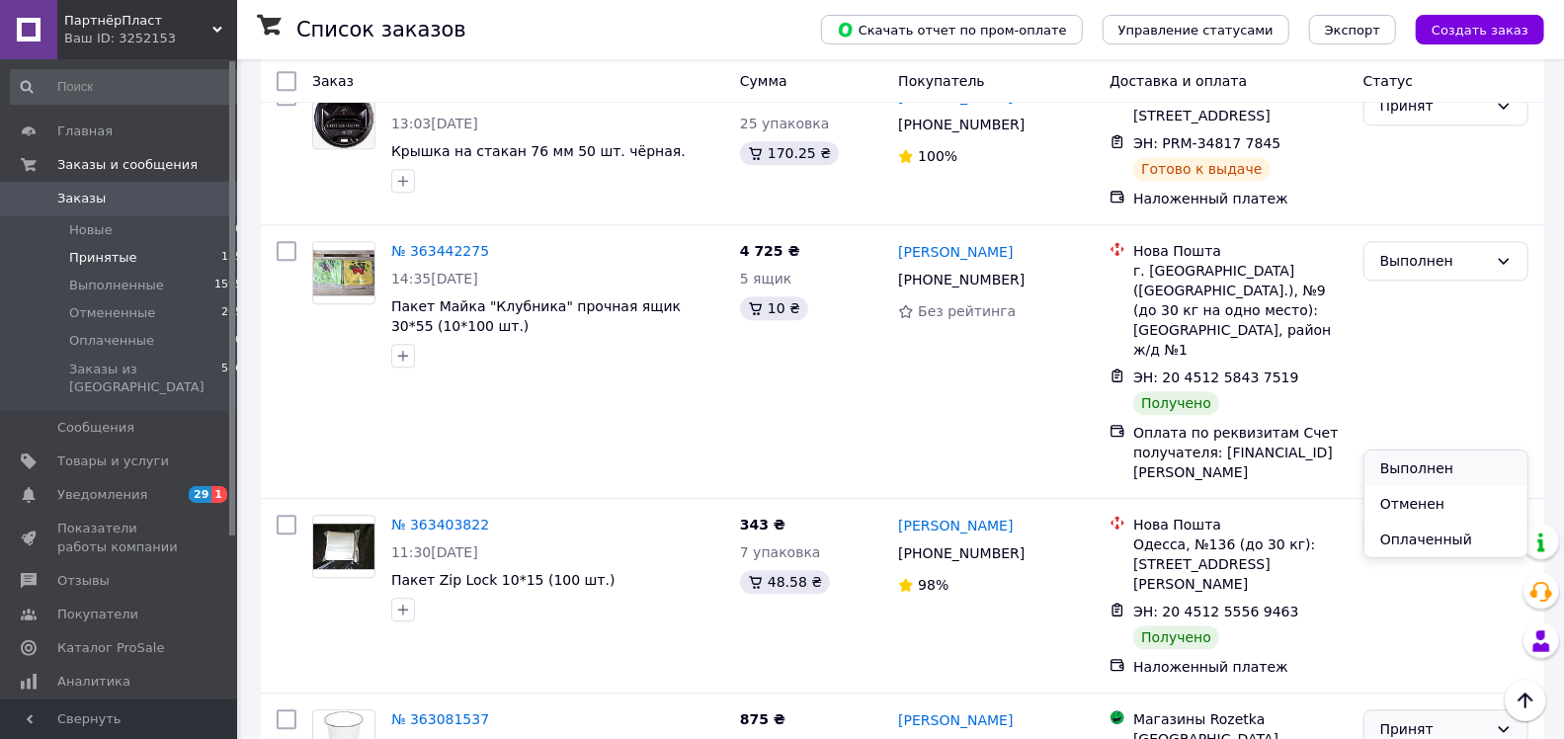
click at [1441, 462] on li "Выполнен" at bounding box center [1445, 468] width 163 height 36
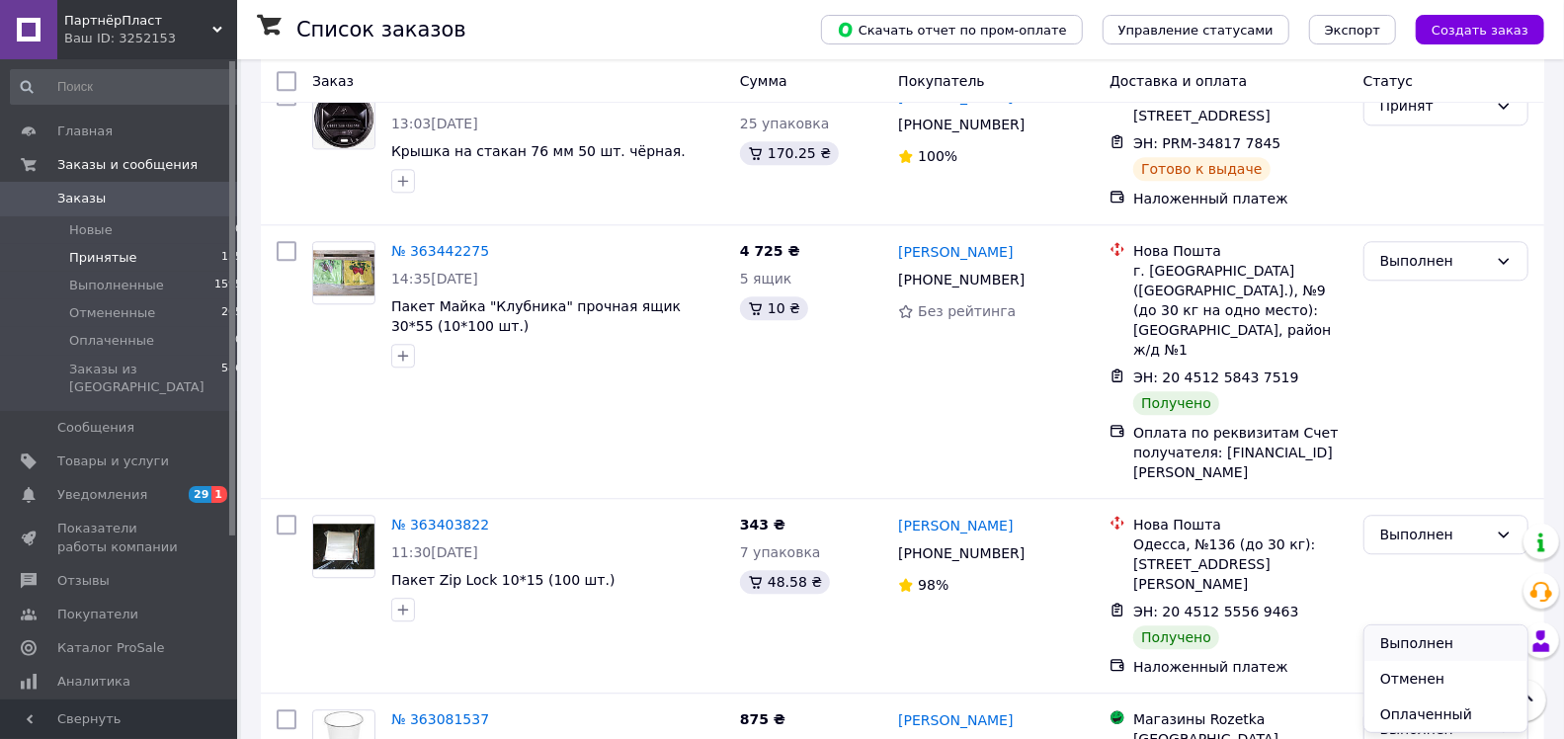
click at [1410, 631] on li "Выполнен" at bounding box center [1445, 643] width 163 height 36
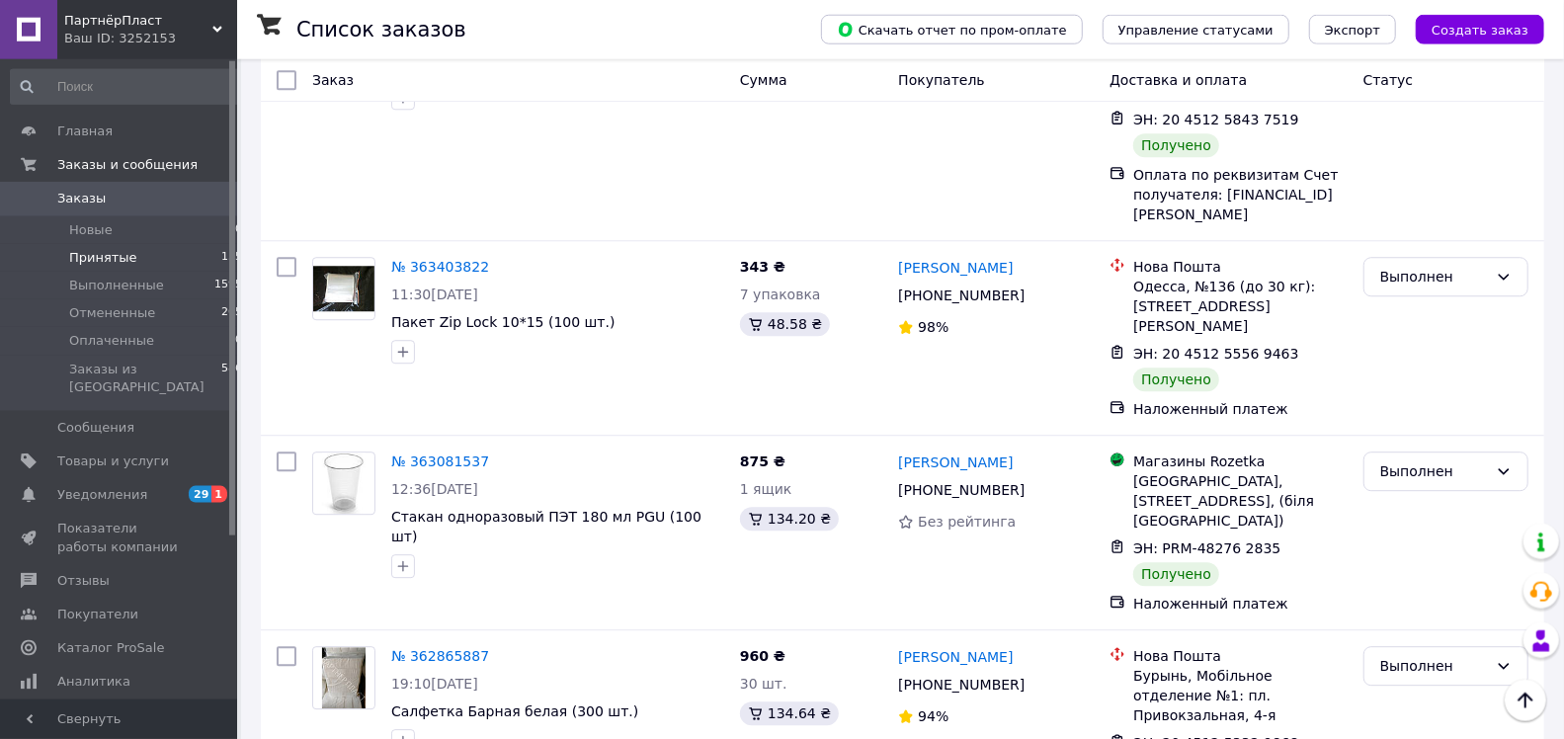
scroll to position [3266, 0]
click at [1386, 561] on li "Выполнен" at bounding box center [1445, 560] width 163 height 36
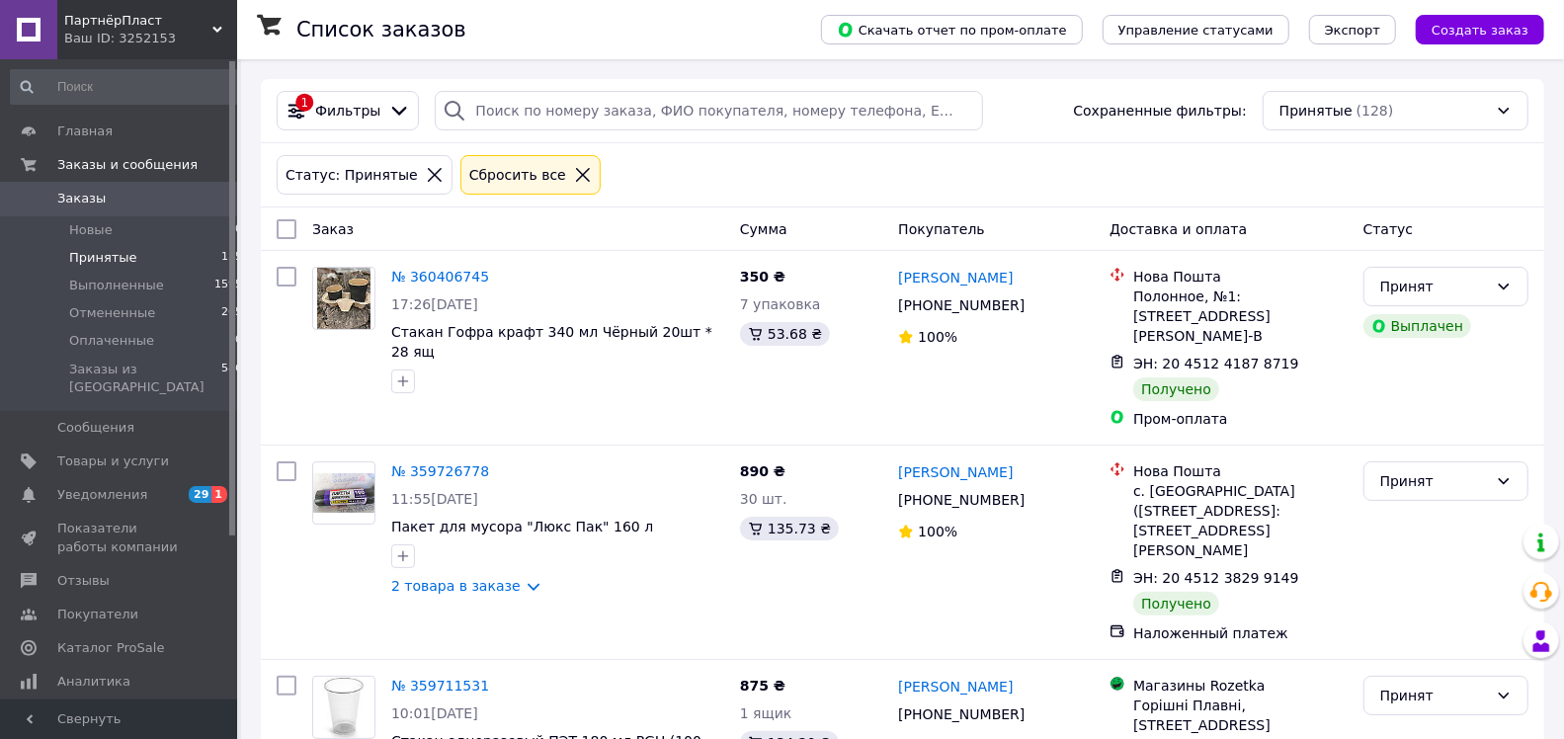
click at [574, 173] on icon at bounding box center [583, 175] width 18 height 18
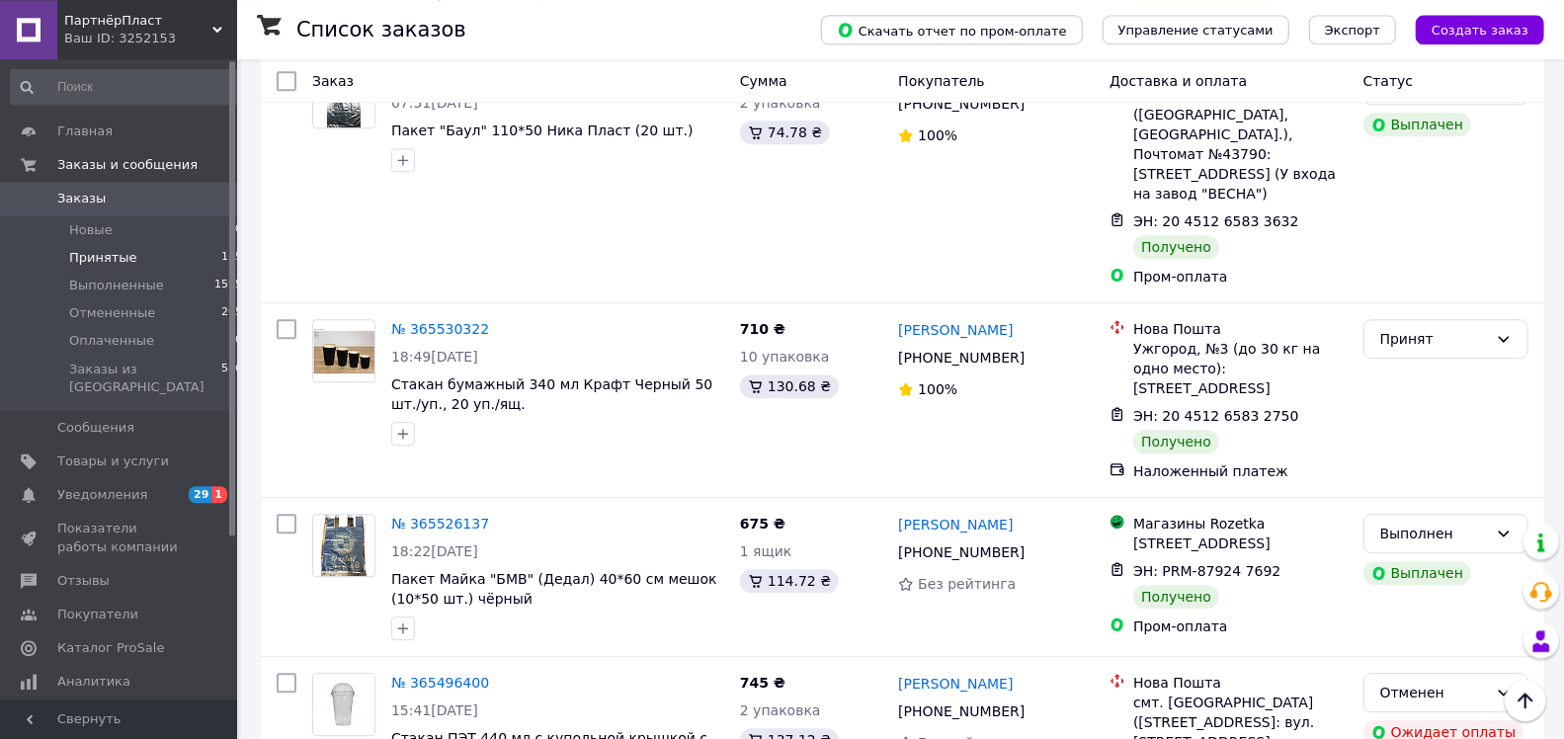
scroll to position [3062, 0]
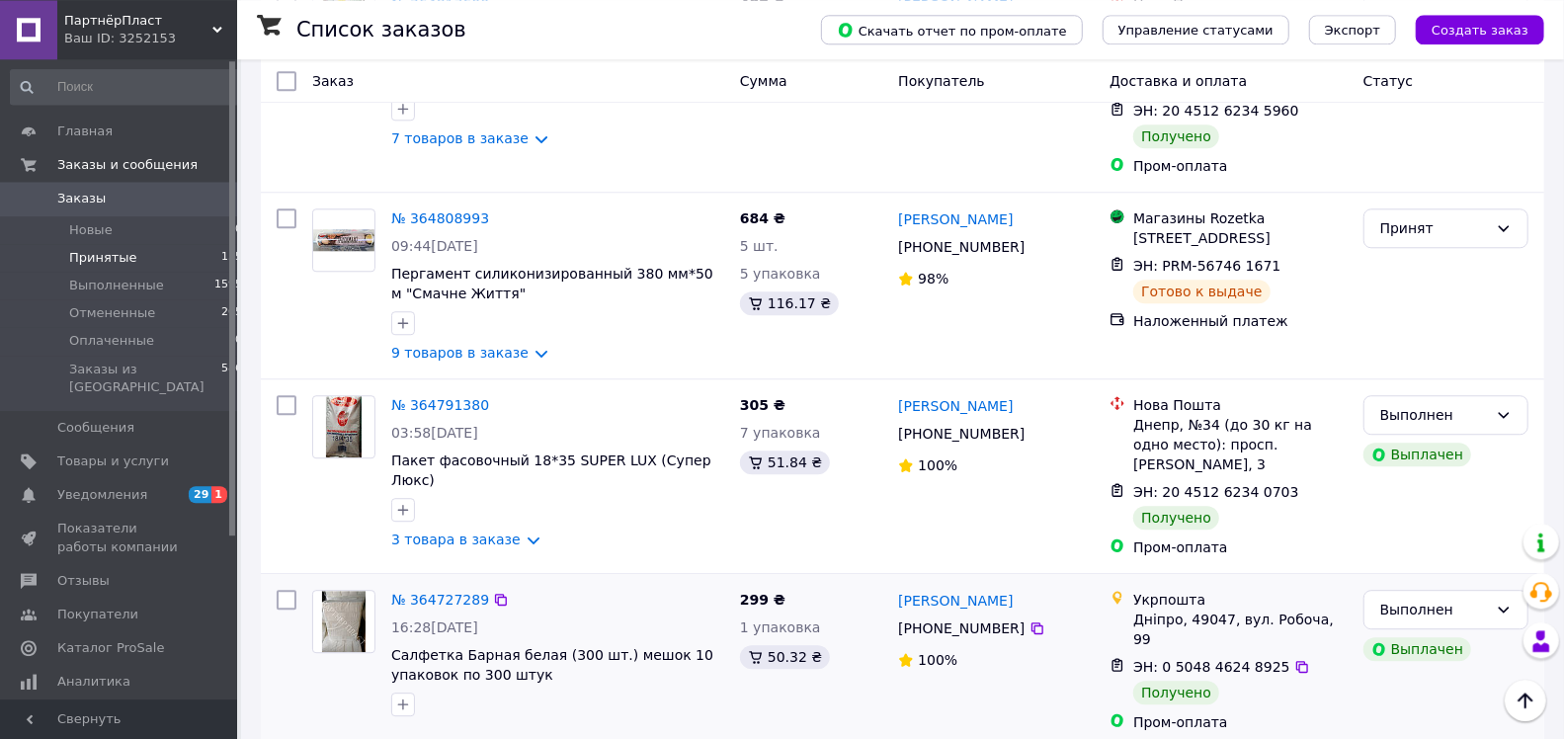
scroll to position [3240, 0]
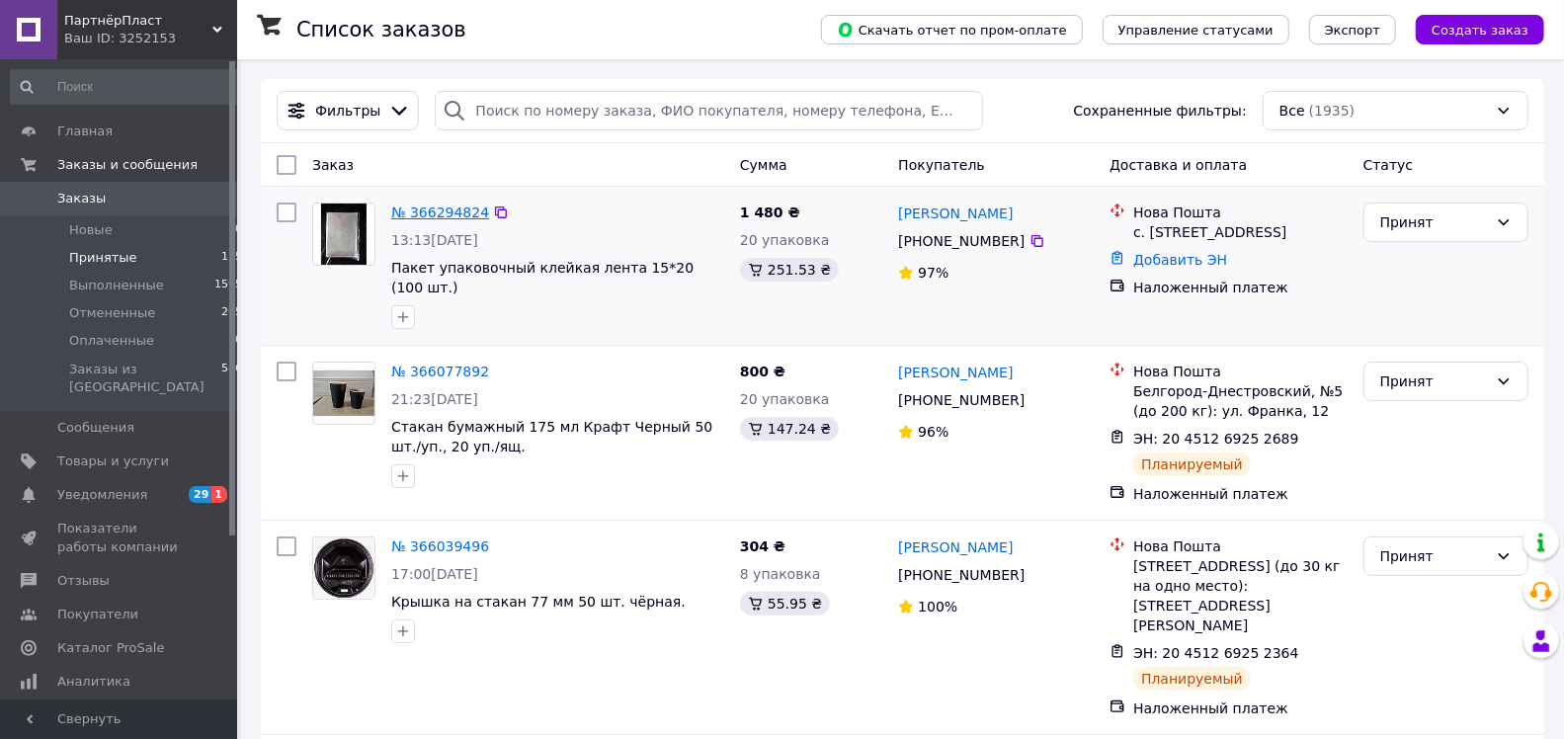
click at [441, 211] on link "№ 366294824" at bounding box center [440, 212] width 98 height 16
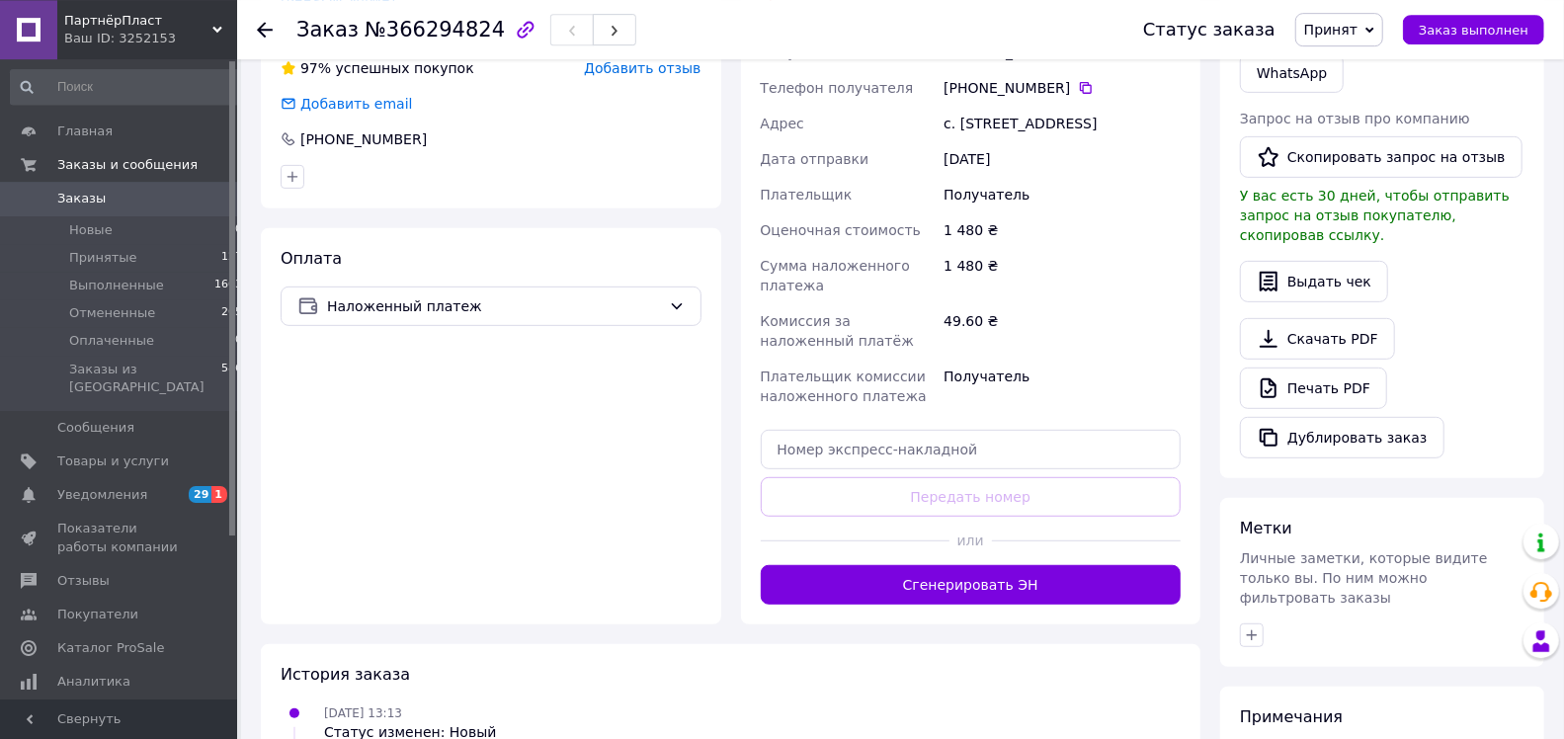
scroll to position [519, 0]
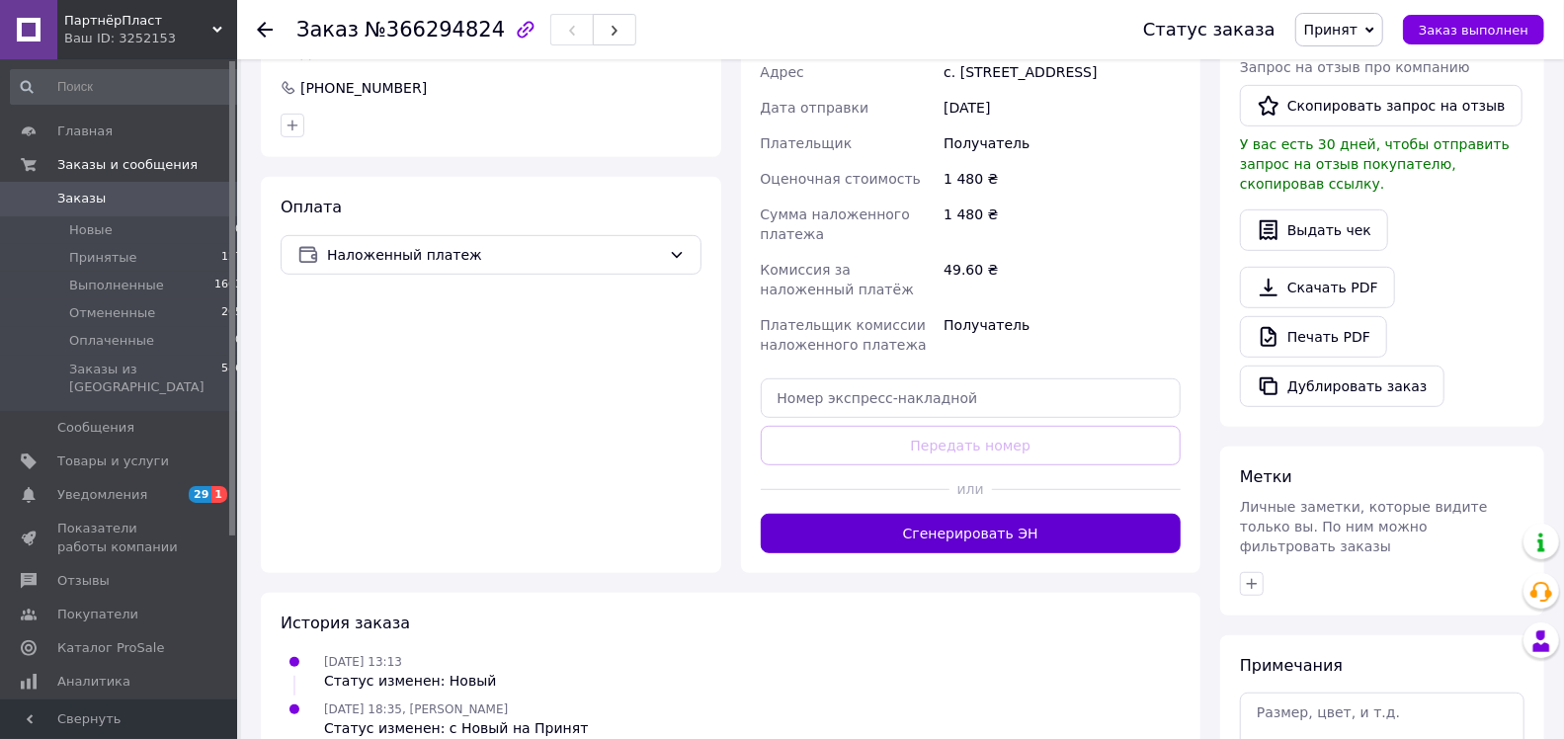
click at [843, 546] on button "Сгенерировать ЭН" at bounding box center [971, 534] width 421 height 40
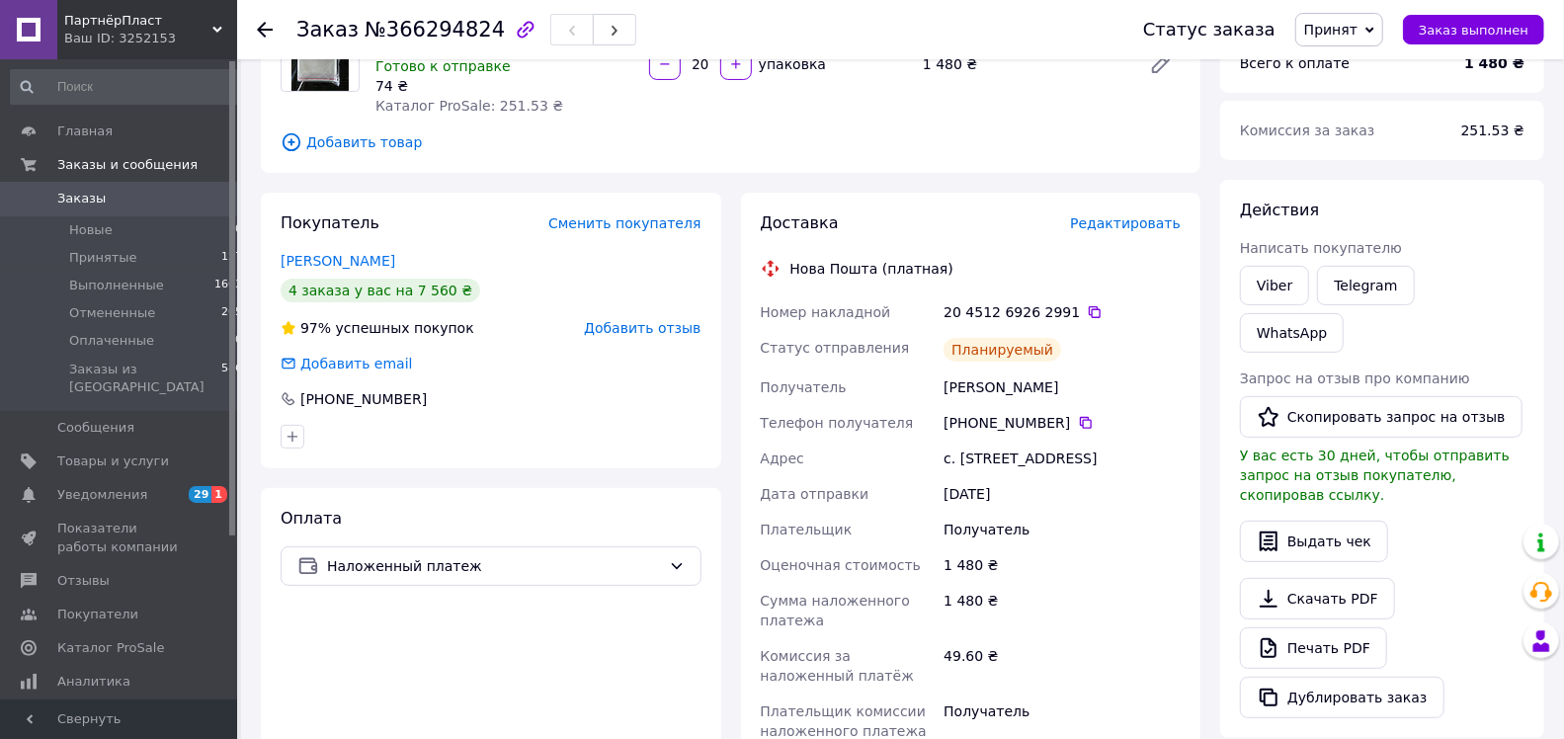
scroll to position [0, 0]
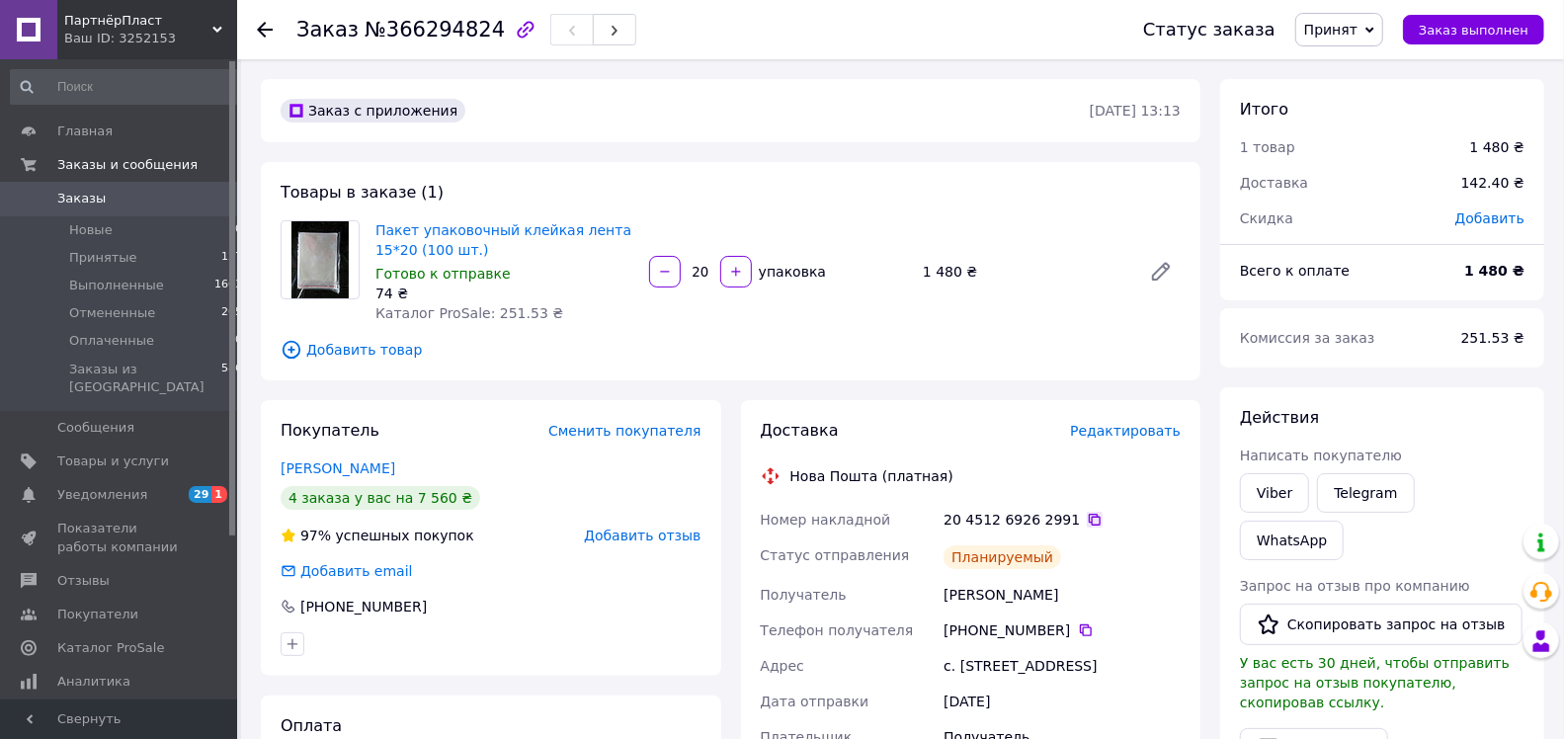
click at [1089, 519] on icon at bounding box center [1095, 520] width 12 height 12
